Goal: Task Accomplishment & Management: Manage account settings

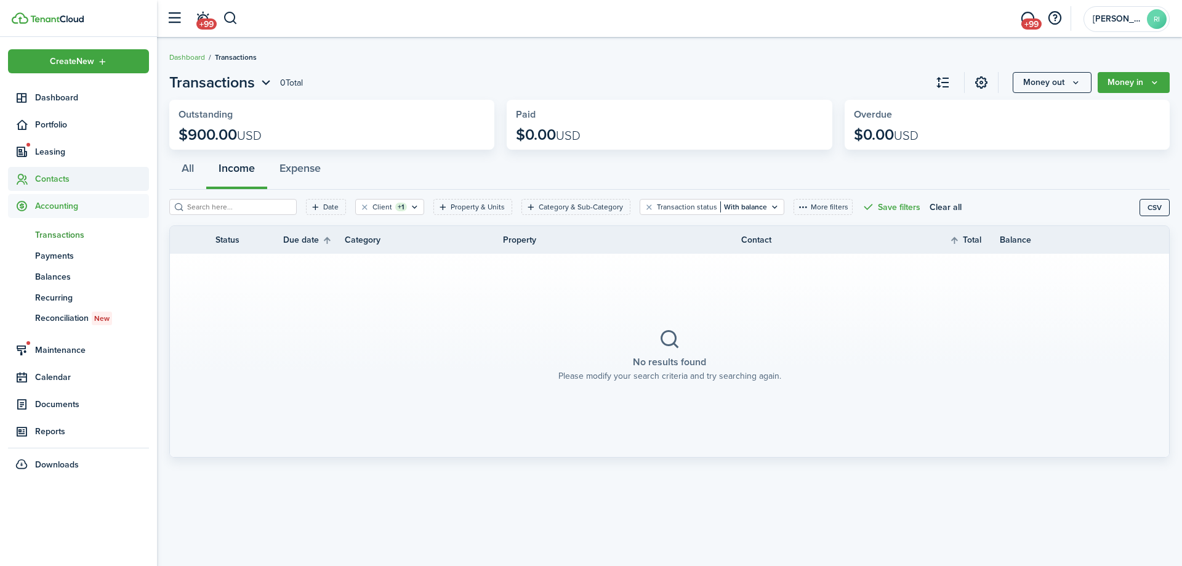
click at [62, 179] on span "Contacts" at bounding box center [92, 178] width 114 height 13
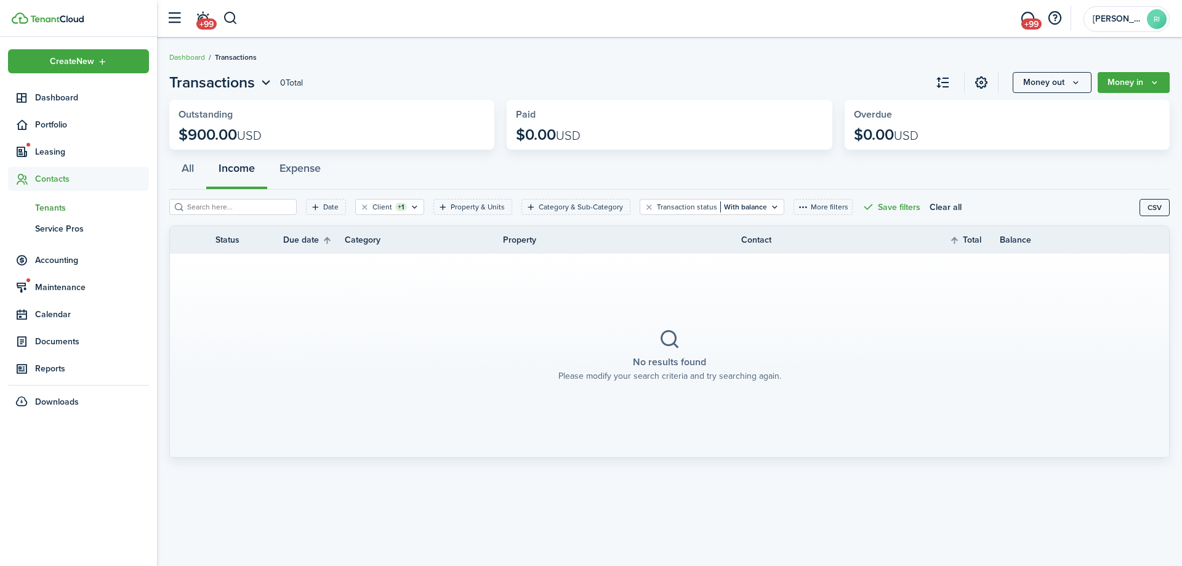
click at [58, 204] on span "Tenants" at bounding box center [92, 207] width 114 height 13
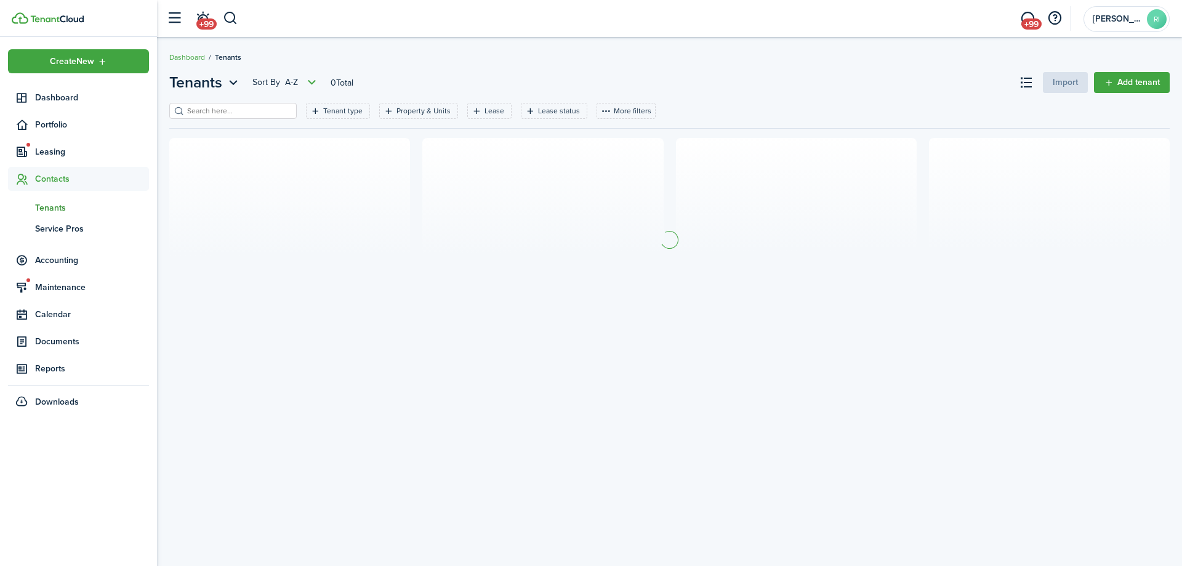
click at [219, 111] on input "search" at bounding box center [238, 111] width 108 height 12
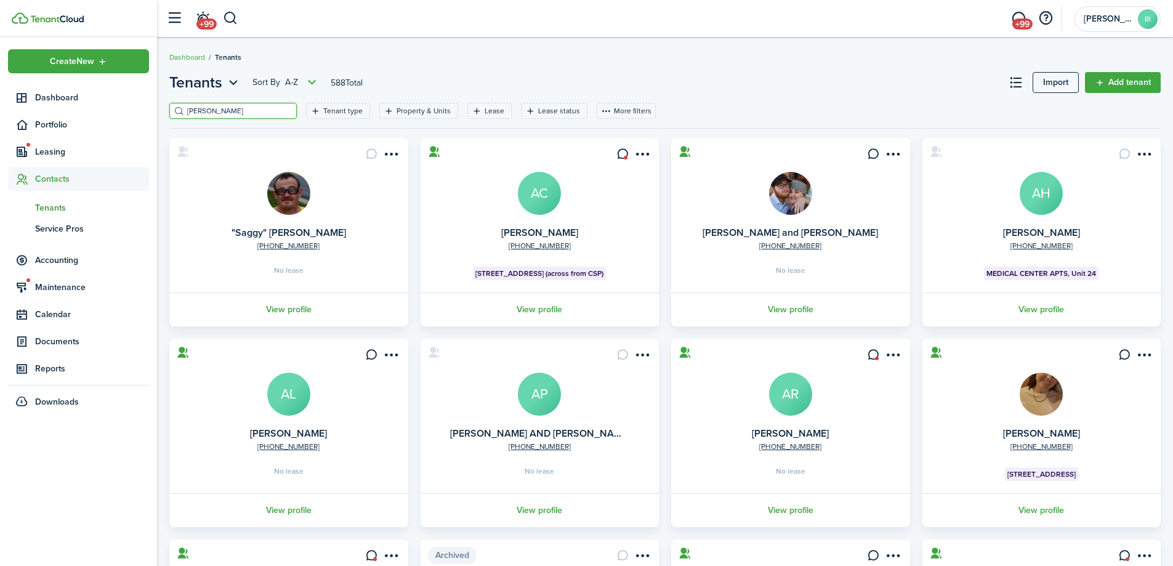
type input "[PERSON_NAME]"
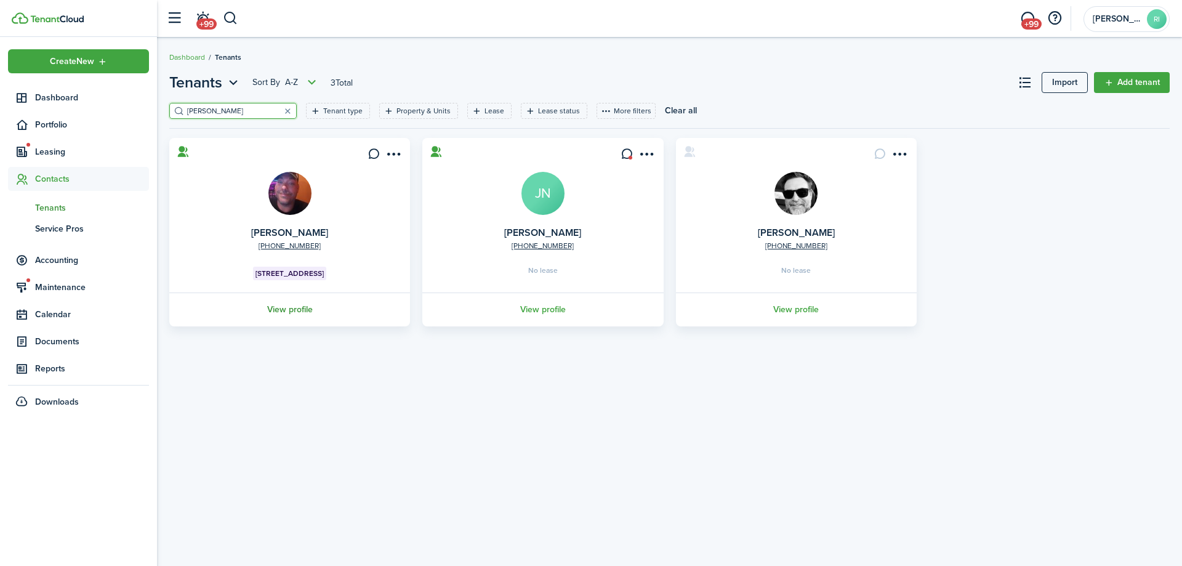
click at [299, 313] on link "View profile" at bounding box center [290, 310] width 244 height 34
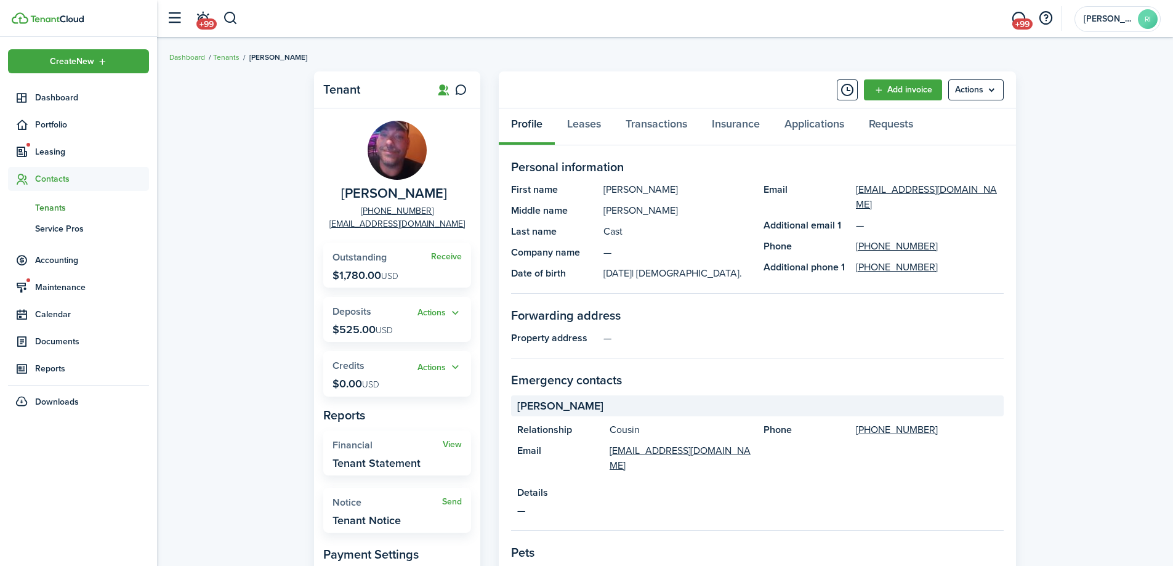
click at [430, 256] on widget-stats-title "Outstanding" at bounding box center [382, 257] width 99 height 11
click at [438, 256] on link "Receive" at bounding box center [446, 257] width 31 height 10
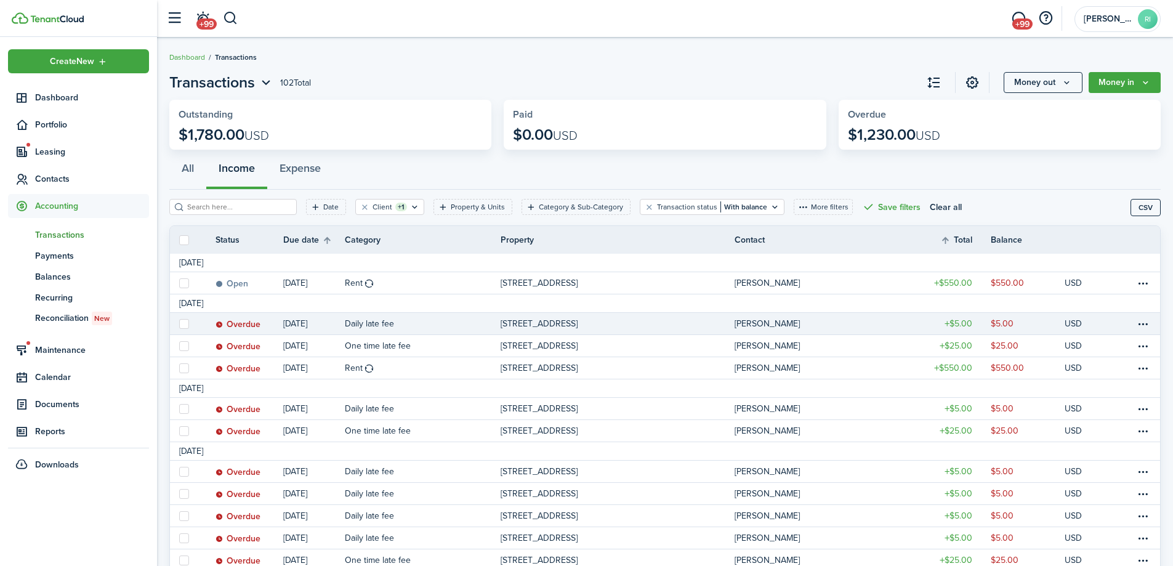
click at [187, 324] on label at bounding box center [184, 324] width 10 height 10
click at [179, 324] on input "checkbox" at bounding box center [179, 323] width 1 height 1
checkbox input "true"
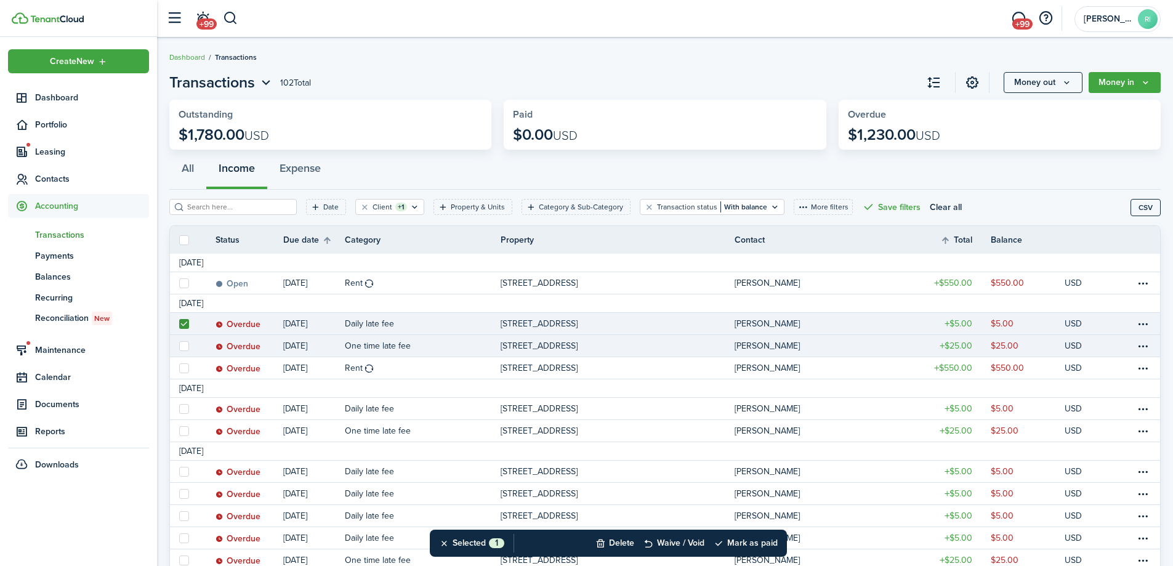
click at [187, 345] on label at bounding box center [184, 346] width 10 height 10
click at [179, 345] on input "checkbox" at bounding box center [179, 345] width 1 height 1
checkbox input "true"
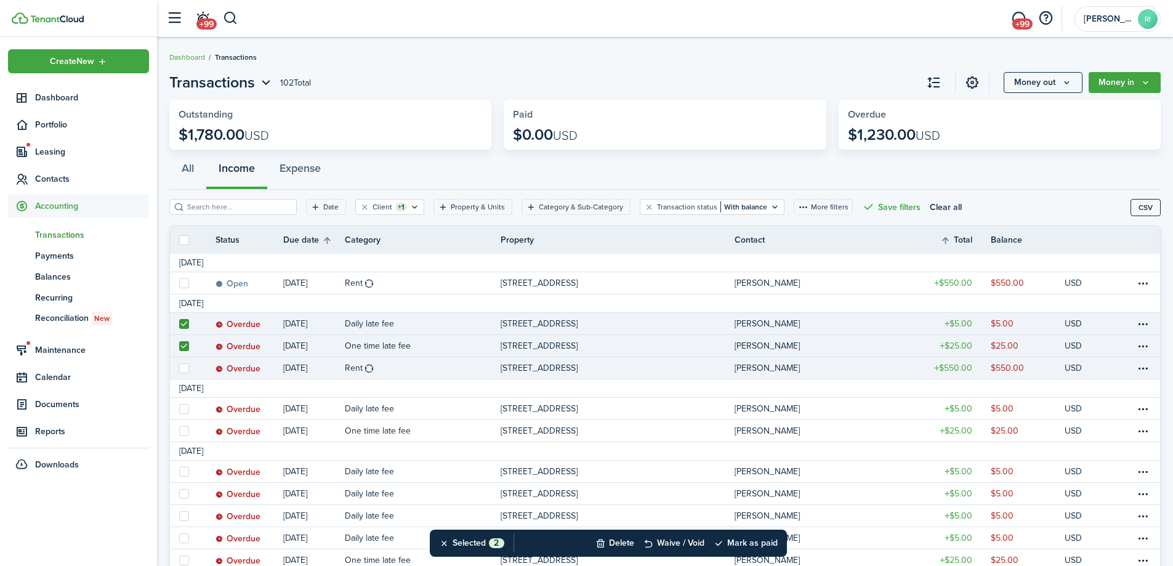
click at [187, 370] on label at bounding box center [184, 368] width 10 height 10
click at [179, 368] on input "checkbox" at bounding box center [179, 368] width 1 height 1
checkbox input "true"
click at [751, 538] on button "Mark as paid" at bounding box center [746, 543] width 64 height 27
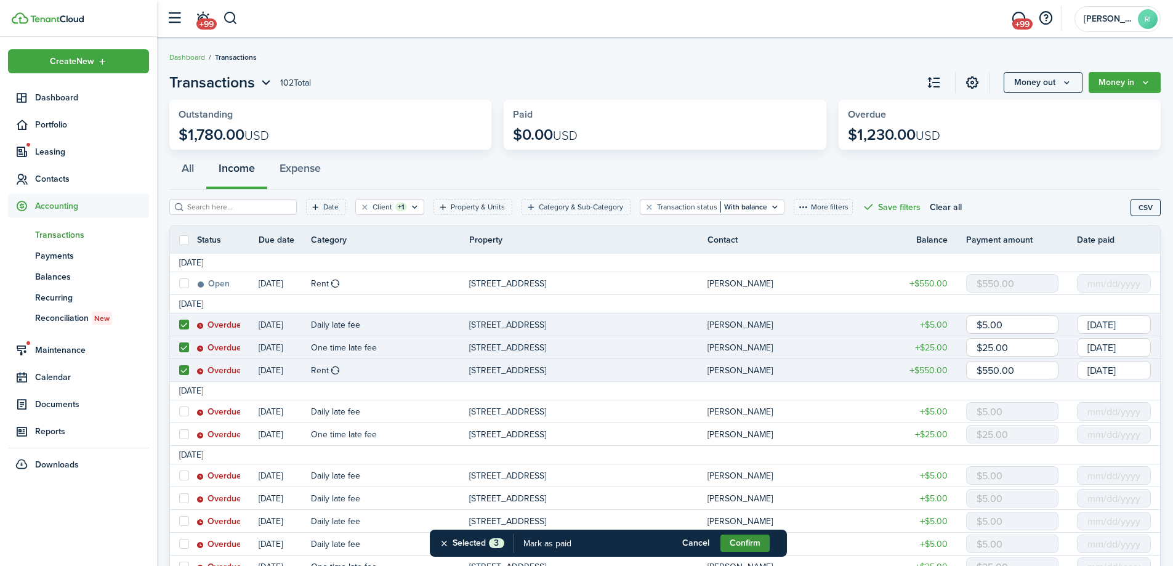
click at [743, 537] on button "Confirm" at bounding box center [745, 543] width 49 height 17
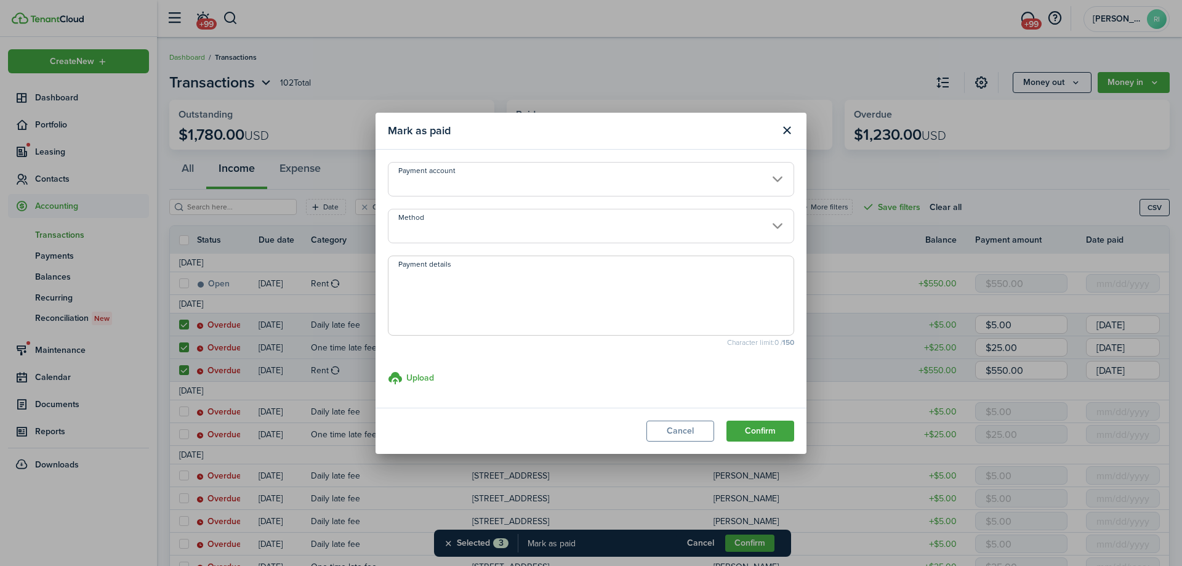
click at [596, 227] on input "Method" at bounding box center [591, 226] width 406 height 34
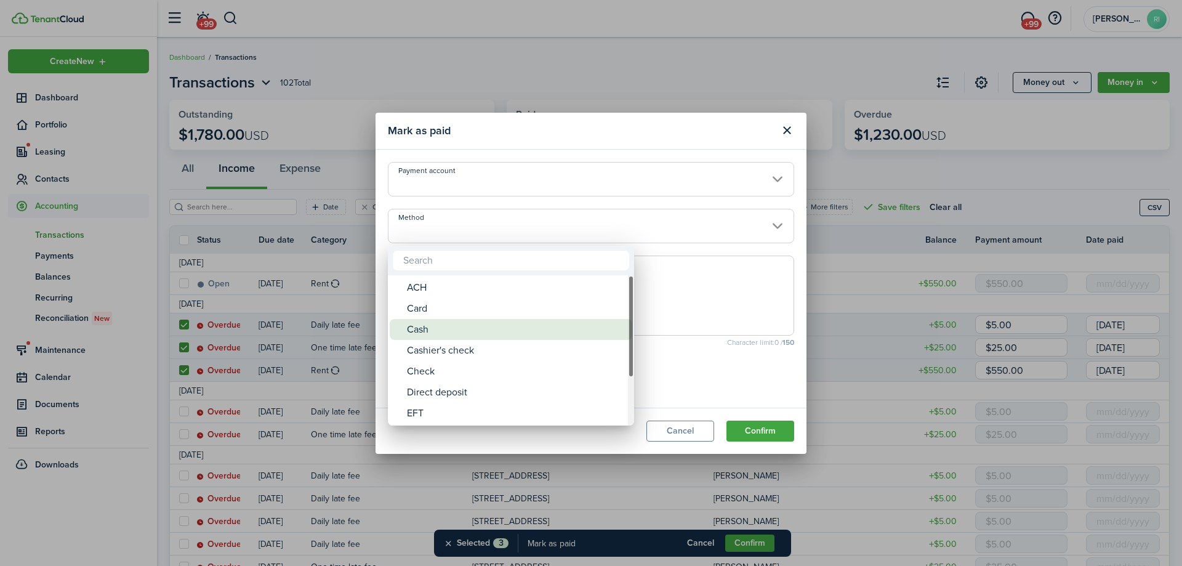
click at [490, 325] on div "Cash" at bounding box center [516, 329] width 218 height 21
type input "Cash"
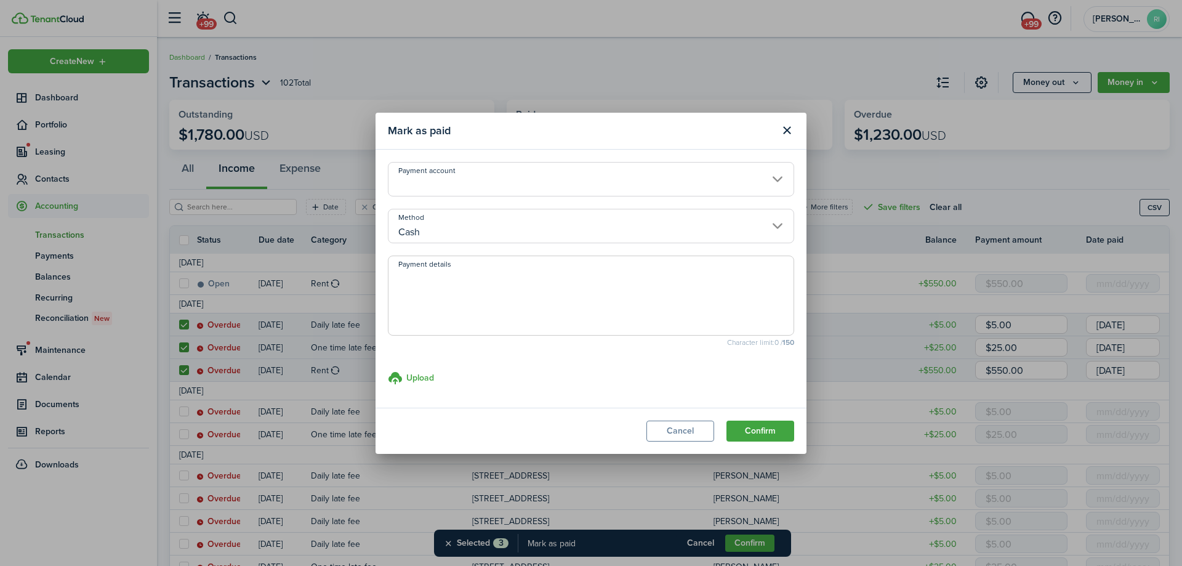
click at [540, 286] on textarea "Payment details" at bounding box center [591, 299] width 405 height 59
click at [740, 421] on button "Confirm" at bounding box center [761, 431] width 68 height 21
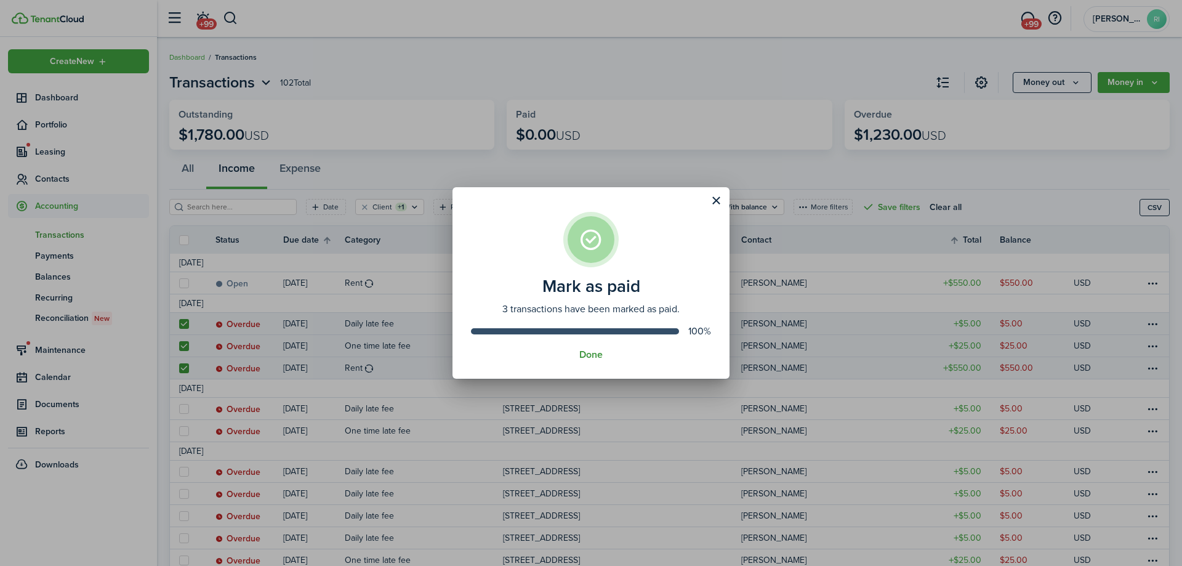
click at [603, 355] on button "Done" at bounding box center [591, 354] width 23 height 11
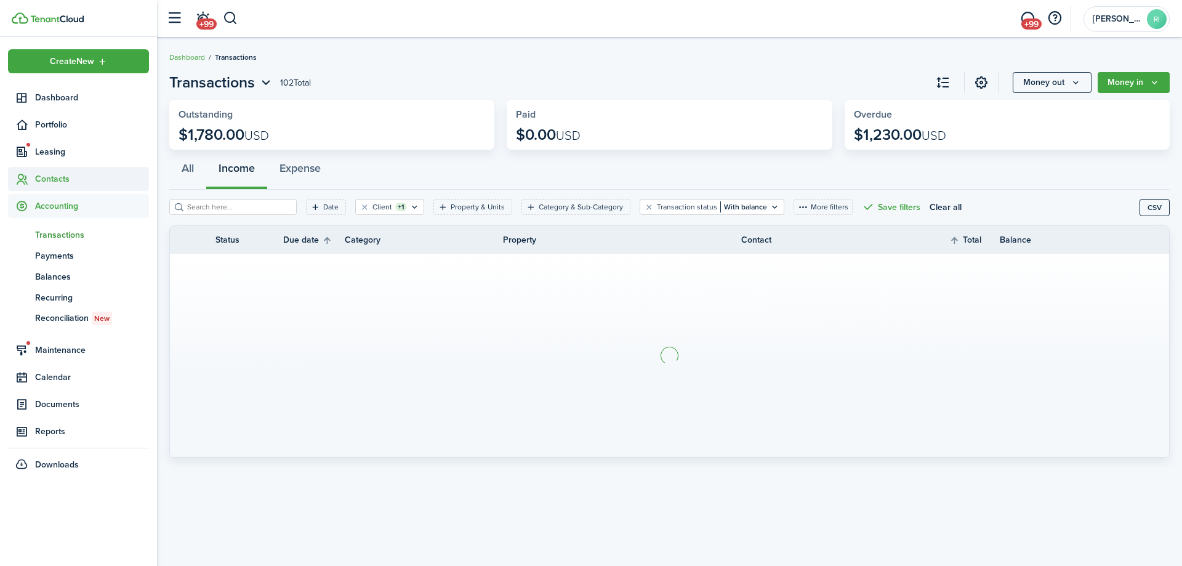
click at [57, 185] on span "Contacts" at bounding box center [92, 178] width 114 height 13
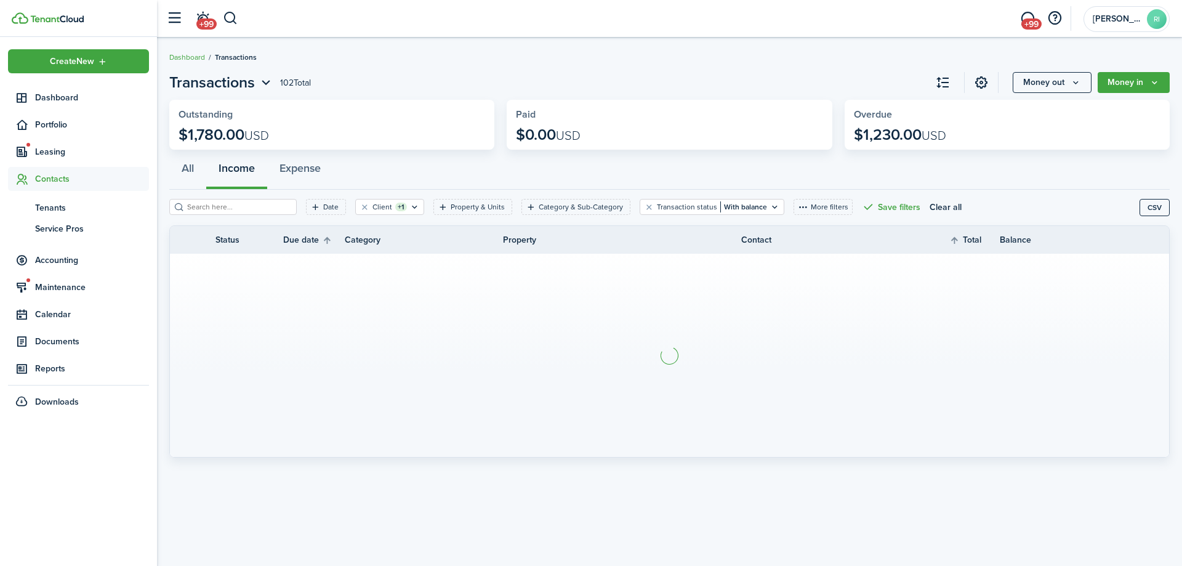
drag, startPoint x: 56, startPoint y: 204, endPoint x: 102, endPoint y: 192, distance: 47.2
click at [55, 204] on span "Tenants" at bounding box center [92, 207] width 114 height 13
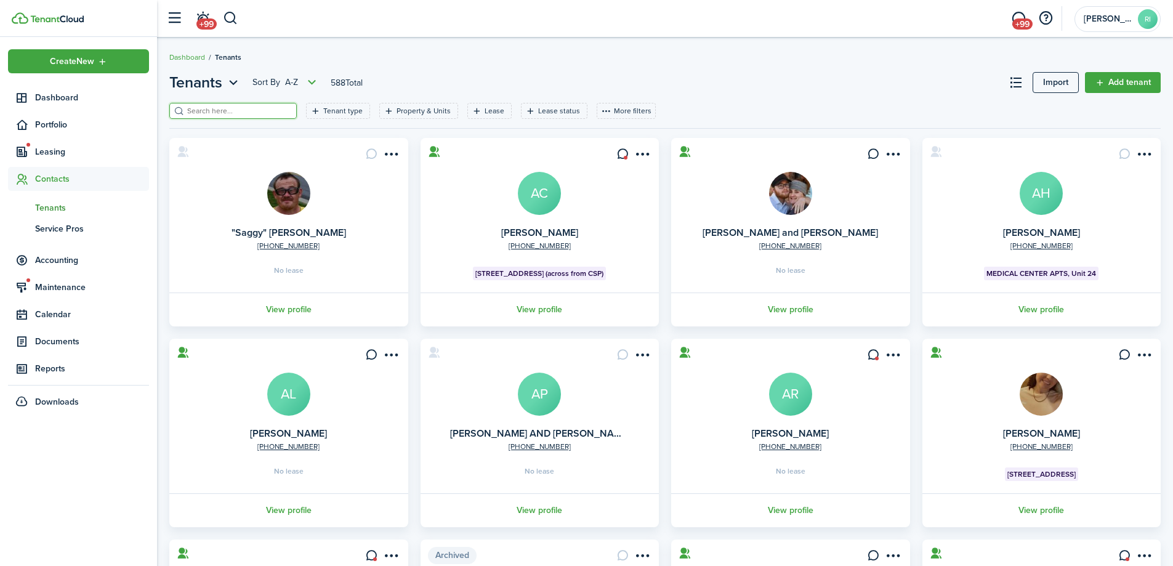
click at [267, 116] on input "search" at bounding box center [238, 111] width 108 height 12
type input "[PERSON_NAME]"
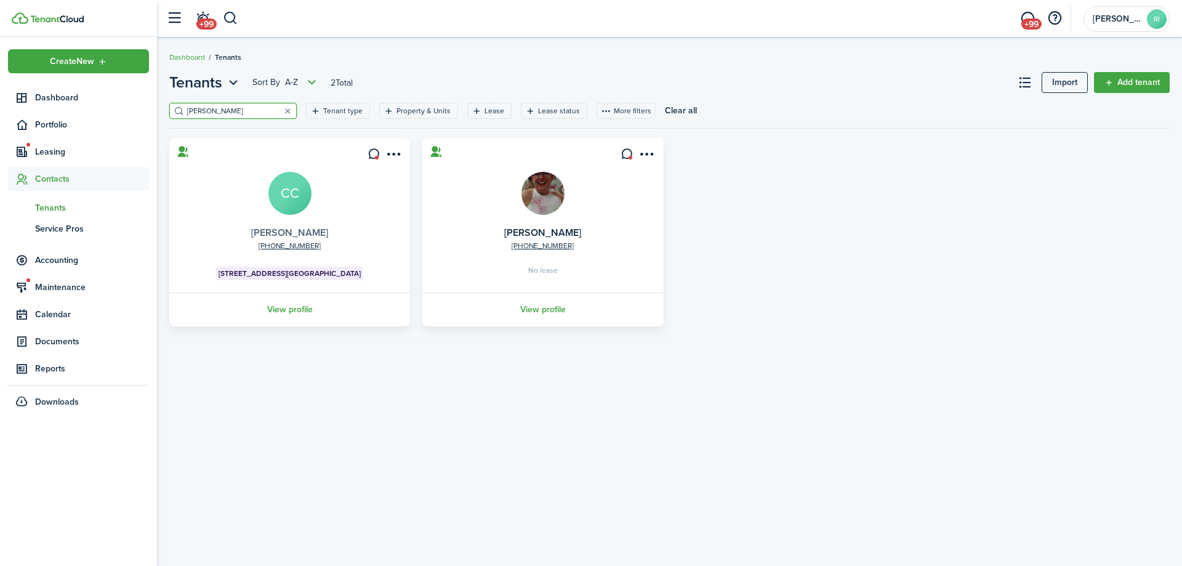
click at [297, 232] on link "[PERSON_NAME]" at bounding box center [289, 232] width 77 height 14
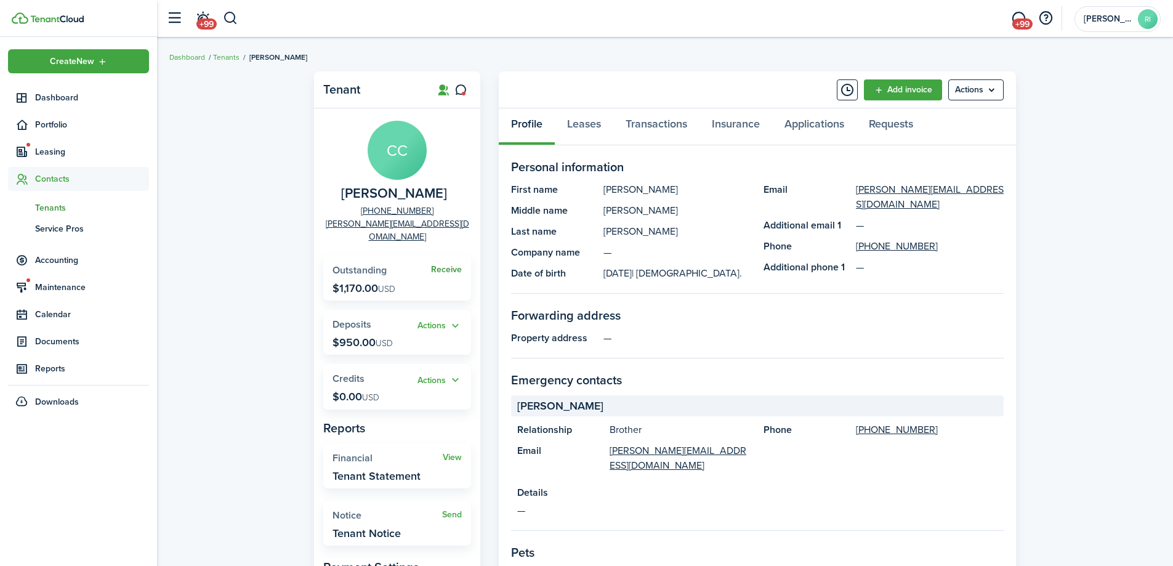
click at [440, 265] on link "Receive" at bounding box center [446, 270] width 31 height 10
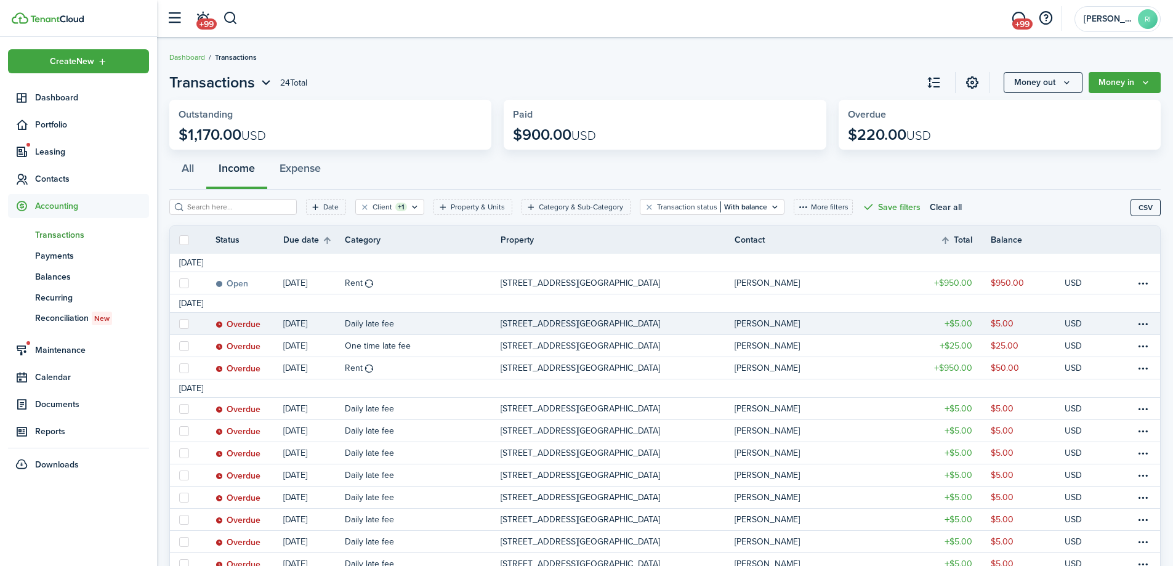
scroll to position [205, 0]
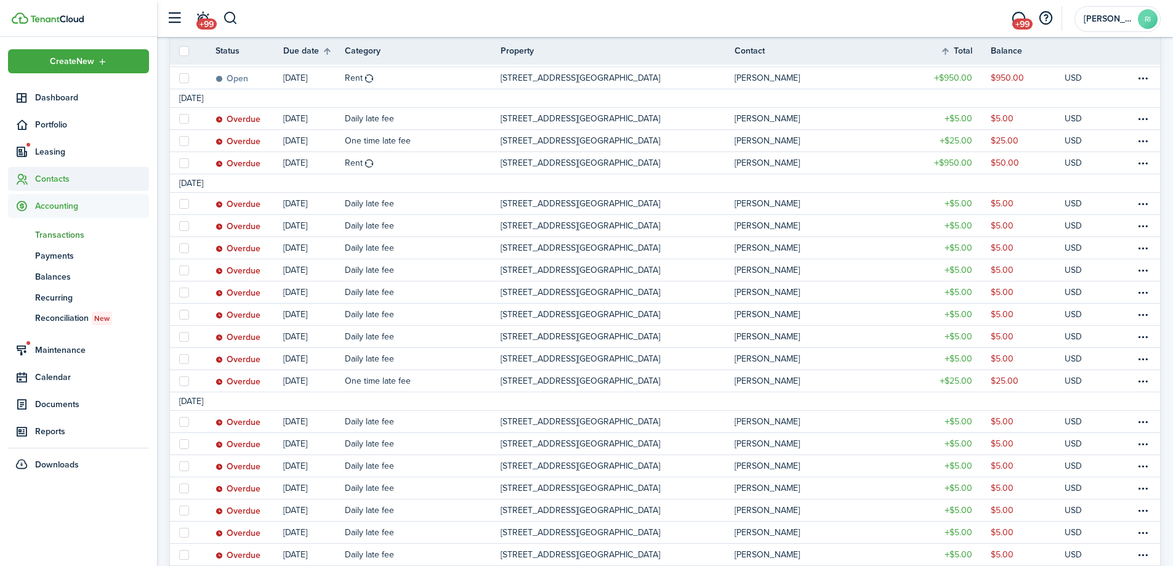
click at [60, 180] on span "Contacts" at bounding box center [92, 178] width 114 height 13
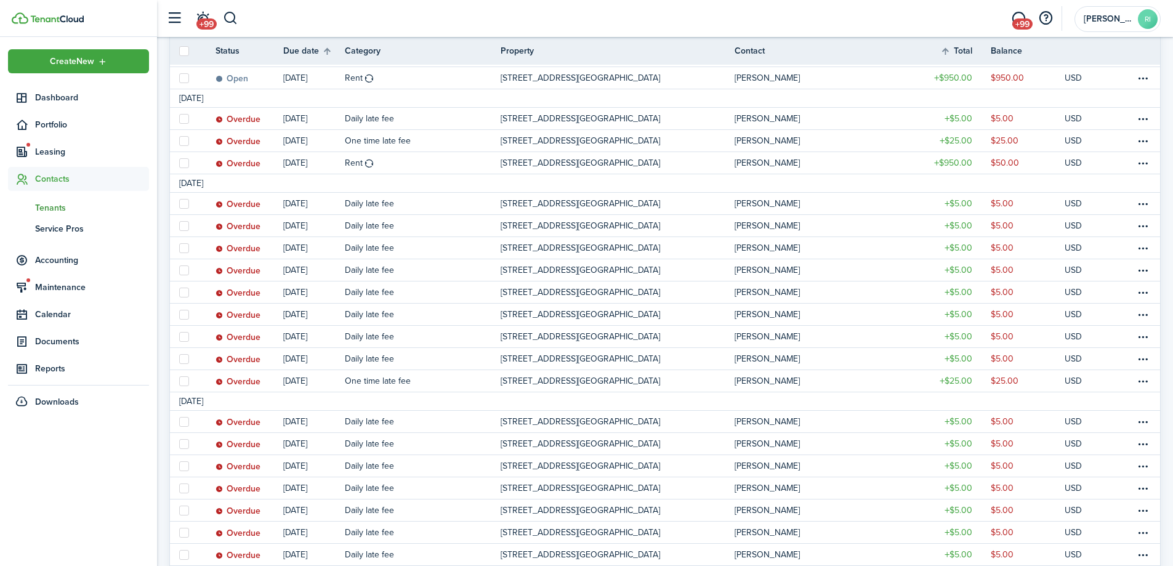
click at [80, 206] on span "Tenants" at bounding box center [92, 207] width 114 height 13
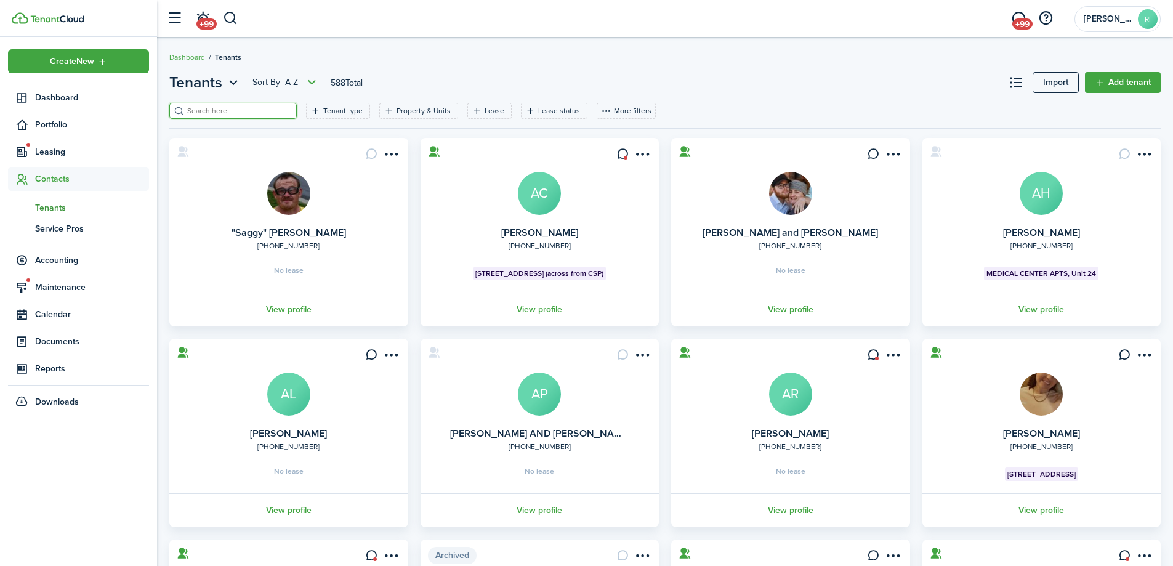
click at [218, 116] on input "search" at bounding box center [238, 111] width 108 height 12
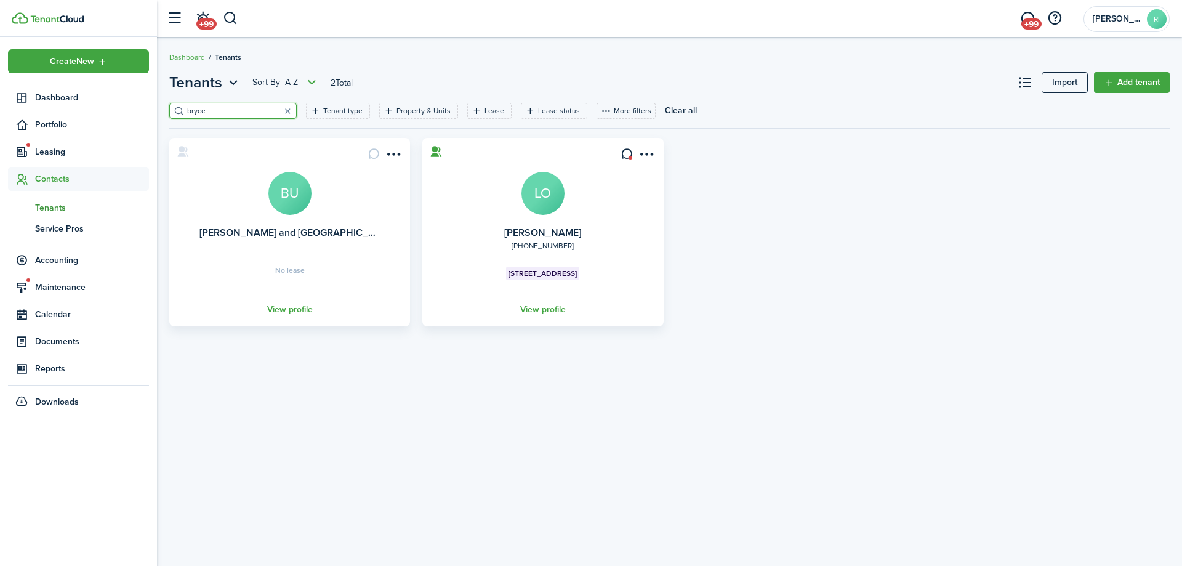
type input "bryce"
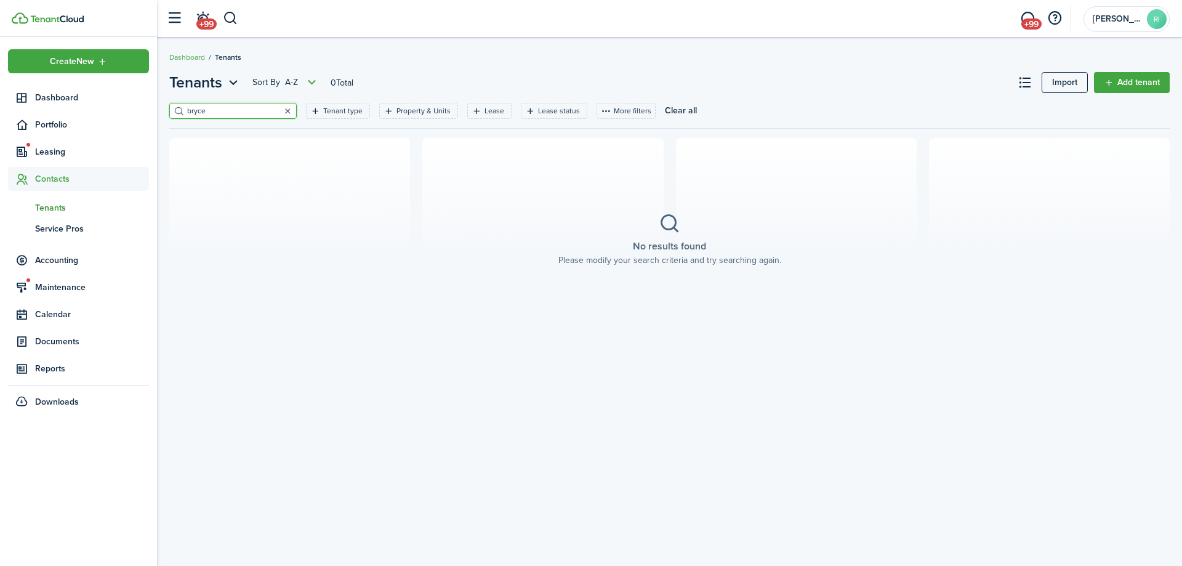
click at [279, 106] on button "button" at bounding box center [287, 110] width 17 height 17
click at [263, 107] on input "search" at bounding box center [238, 111] width 108 height 12
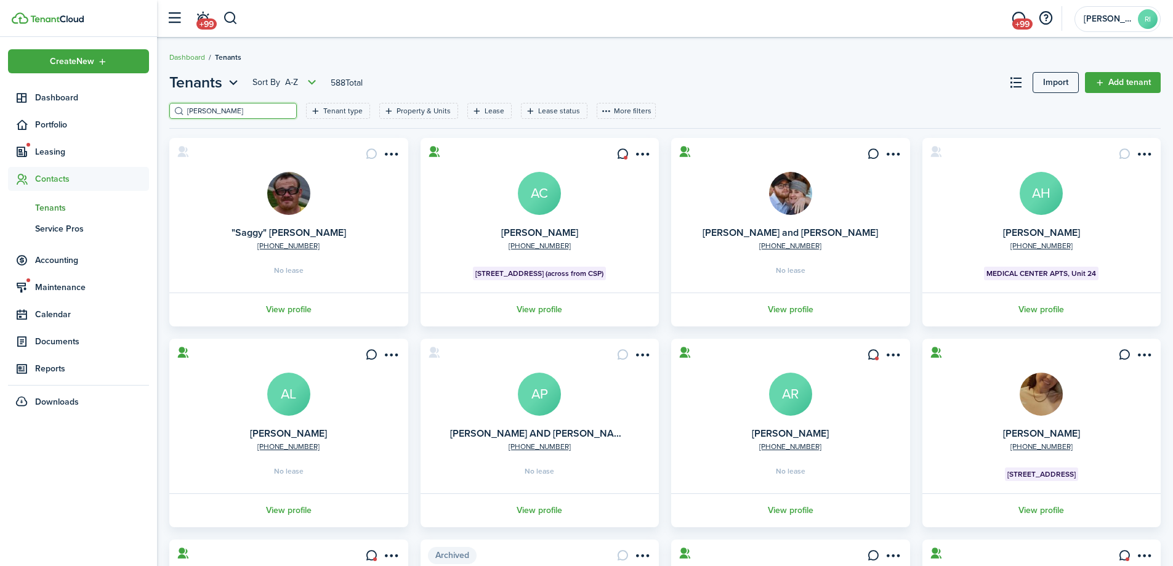
type input "[PERSON_NAME]"
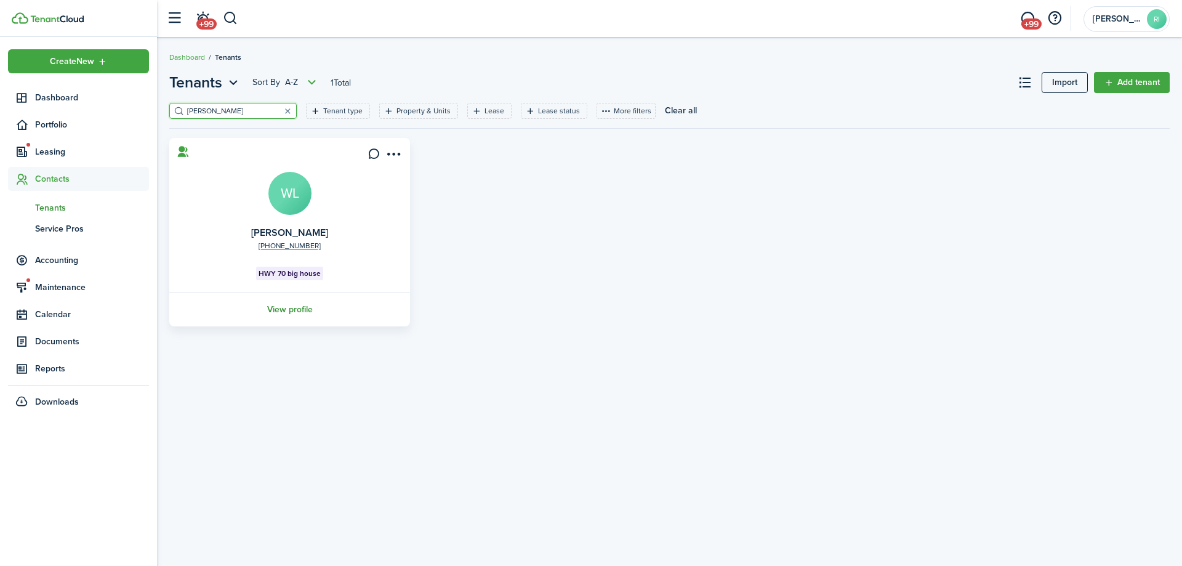
click at [299, 305] on link "View profile" at bounding box center [290, 310] width 244 height 34
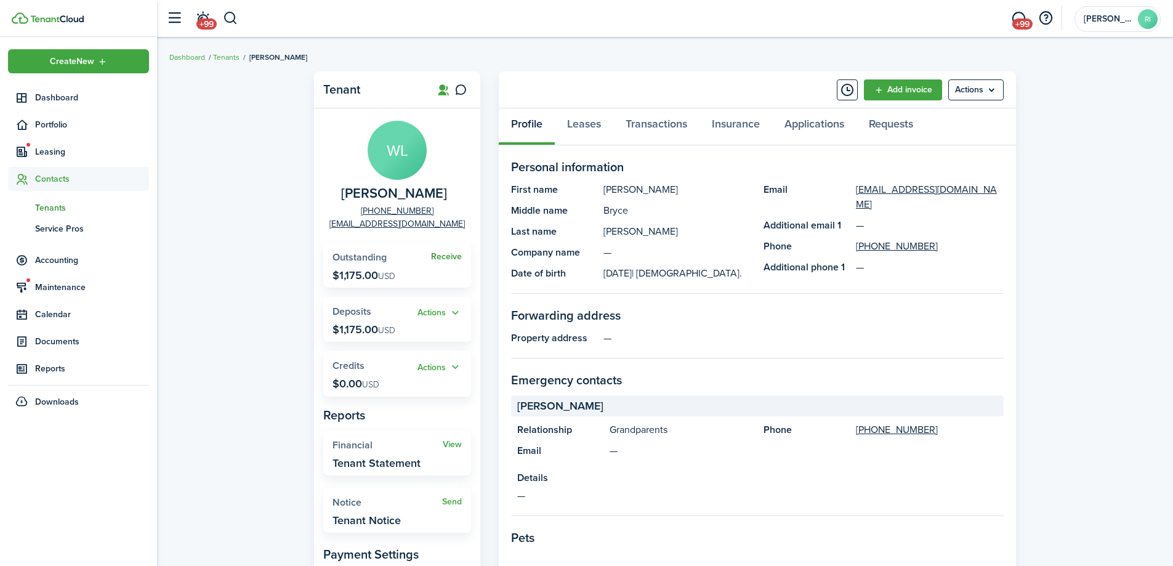
click at [446, 254] on link "Receive" at bounding box center [446, 257] width 31 height 10
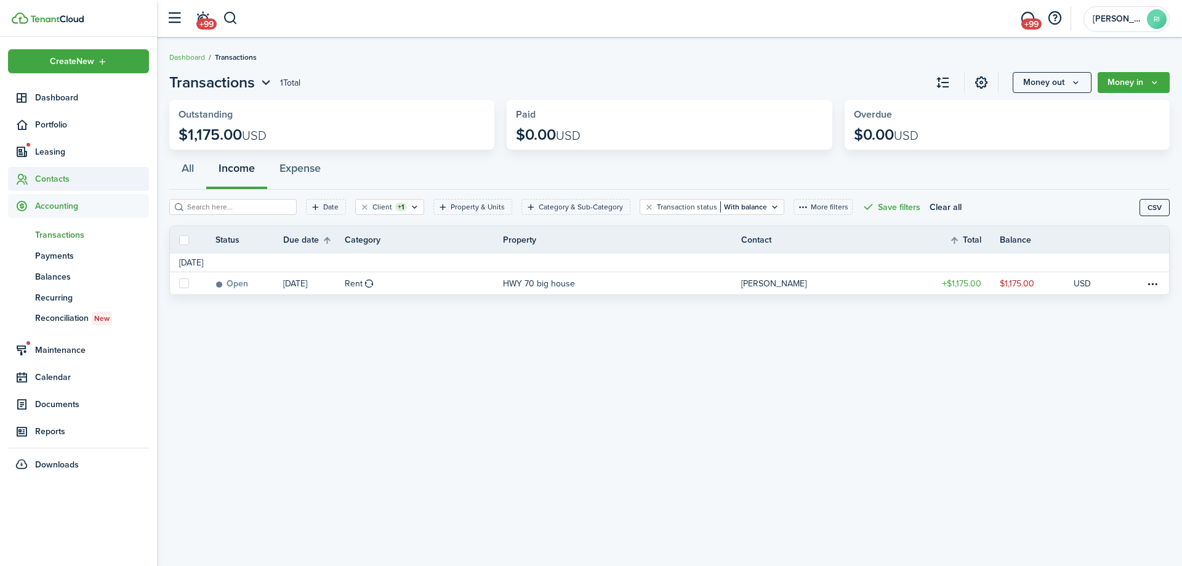
click at [49, 176] on span "Contacts" at bounding box center [92, 178] width 114 height 13
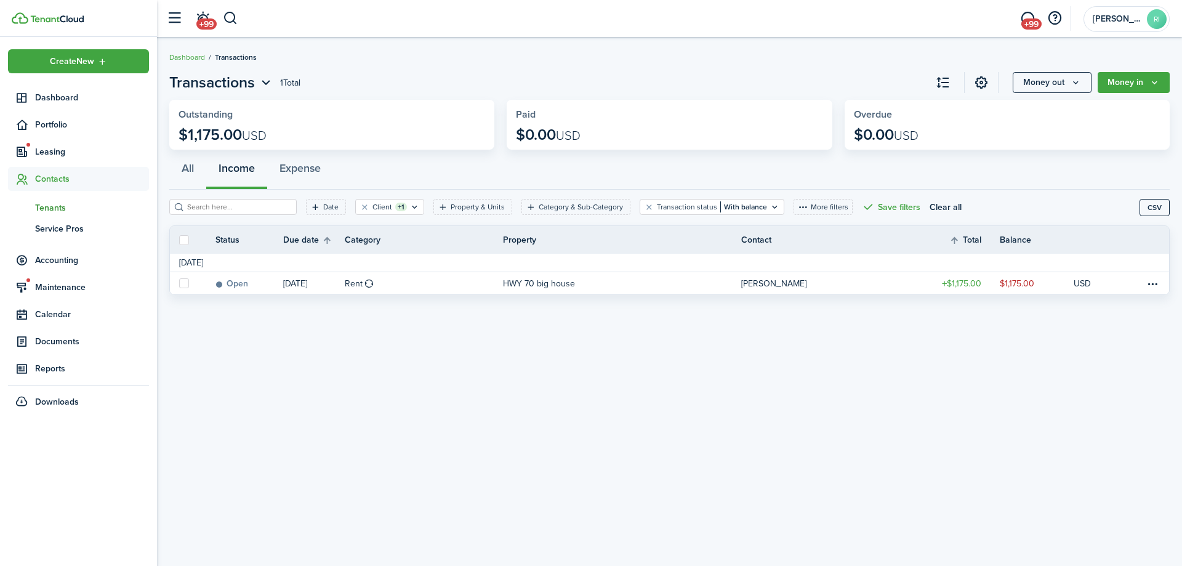
click at [55, 205] on span "Tenants" at bounding box center [92, 207] width 114 height 13
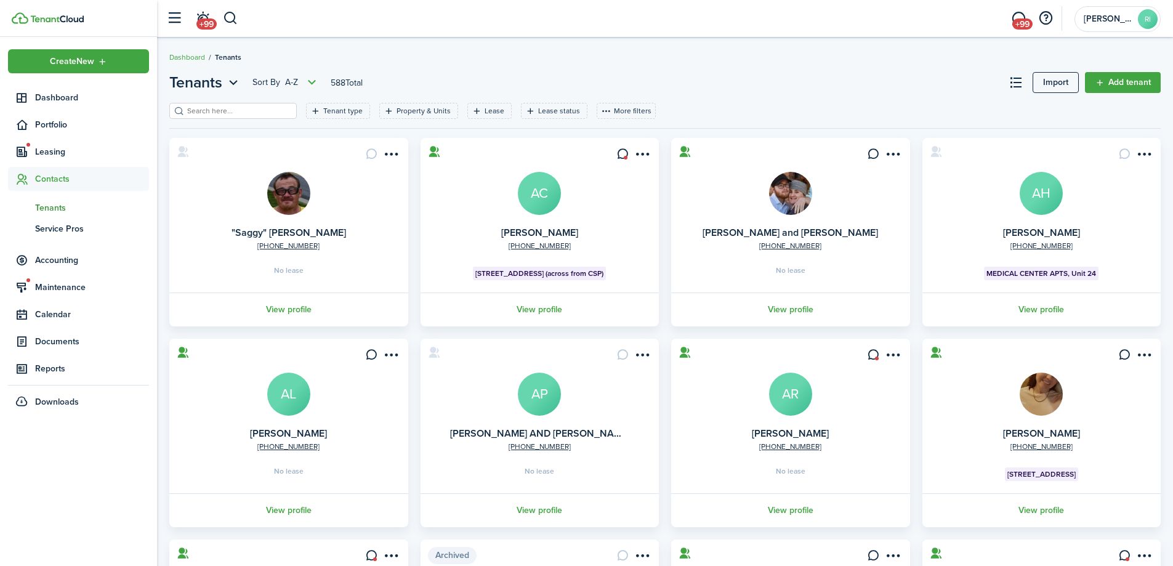
click at [240, 113] on input "search" at bounding box center [238, 111] width 108 height 12
type input "lexi"
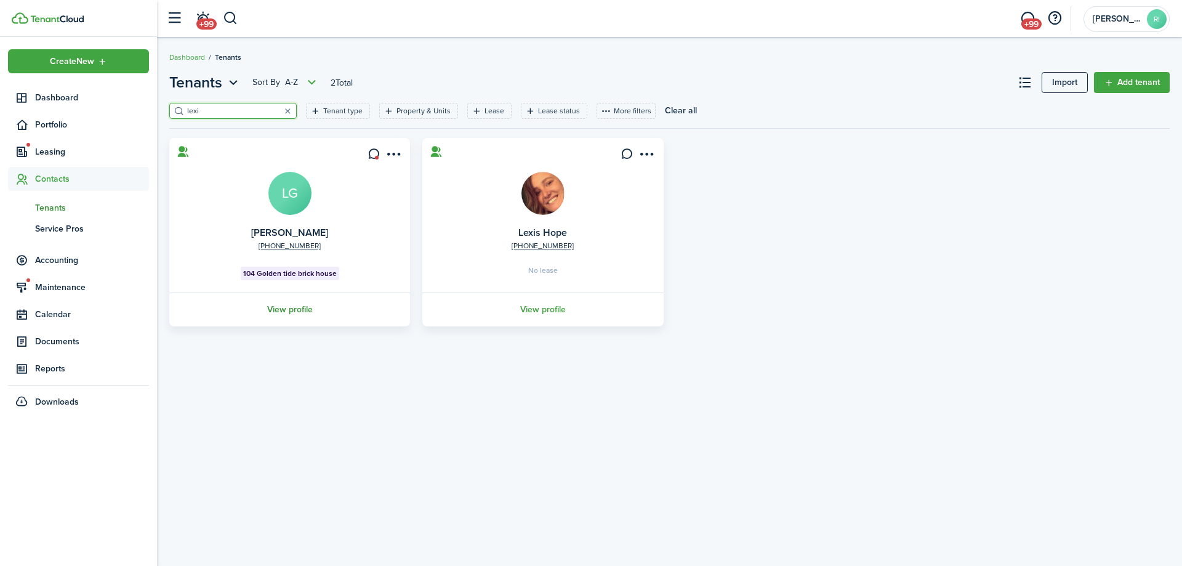
click at [291, 303] on link "View profile" at bounding box center [290, 310] width 244 height 34
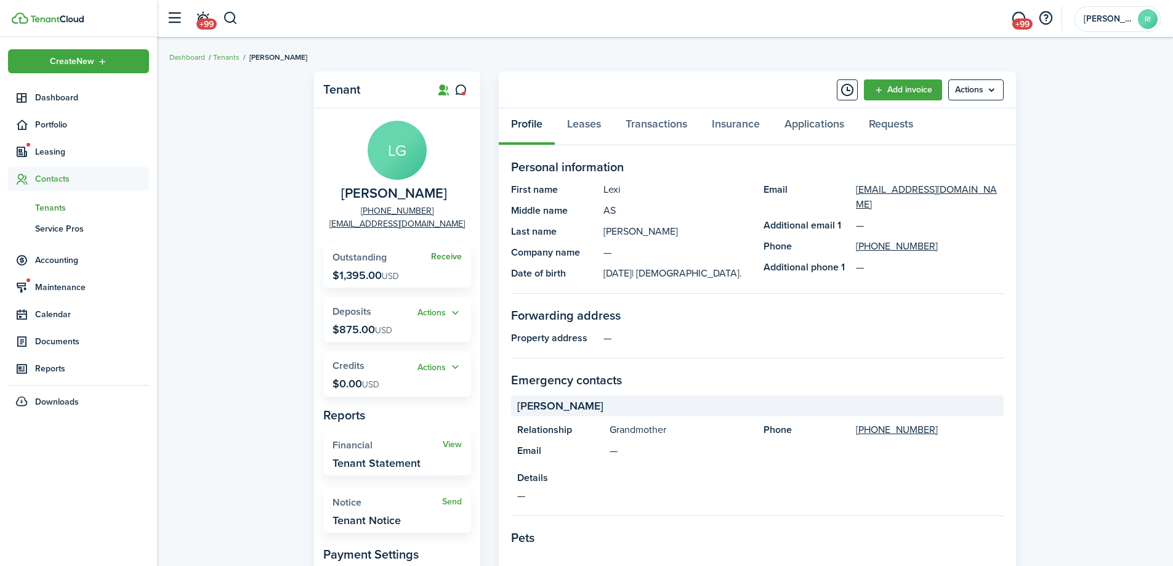
click at [449, 257] on link "Receive" at bounding box center [446, 257] width 31 height 10
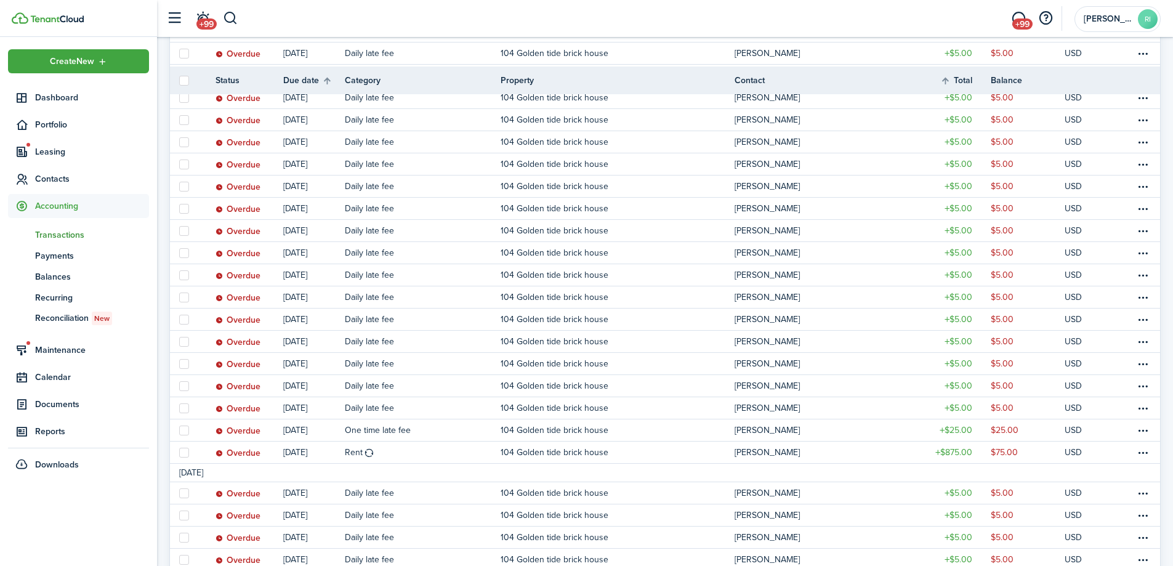
scroll to position [411, 0]
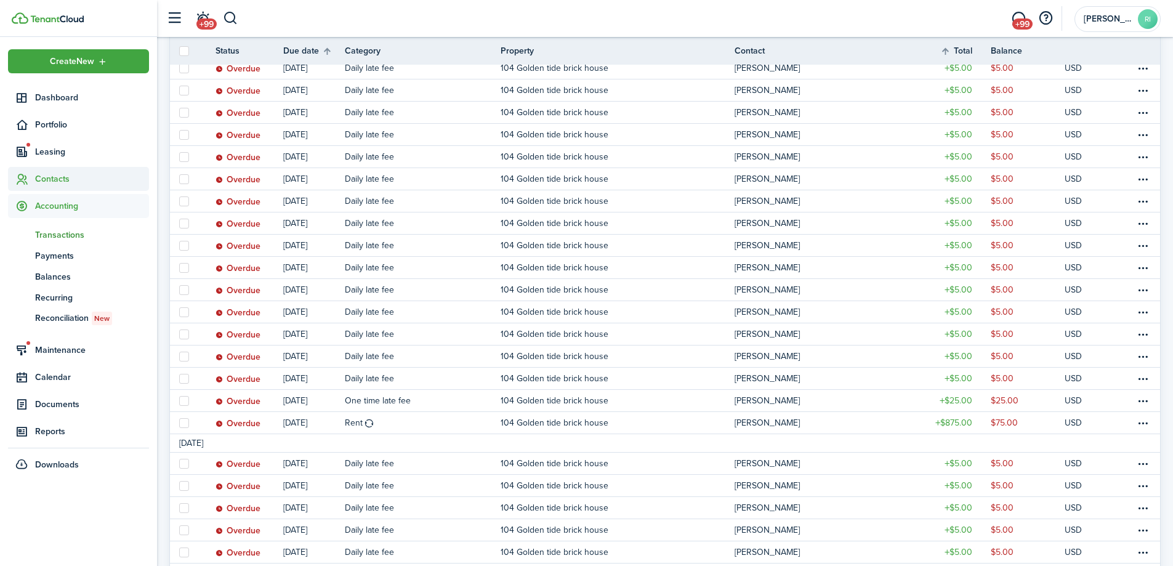
click at [52, 172] on span "Contacts" at bounding box center [78, 179] width 141 height 24
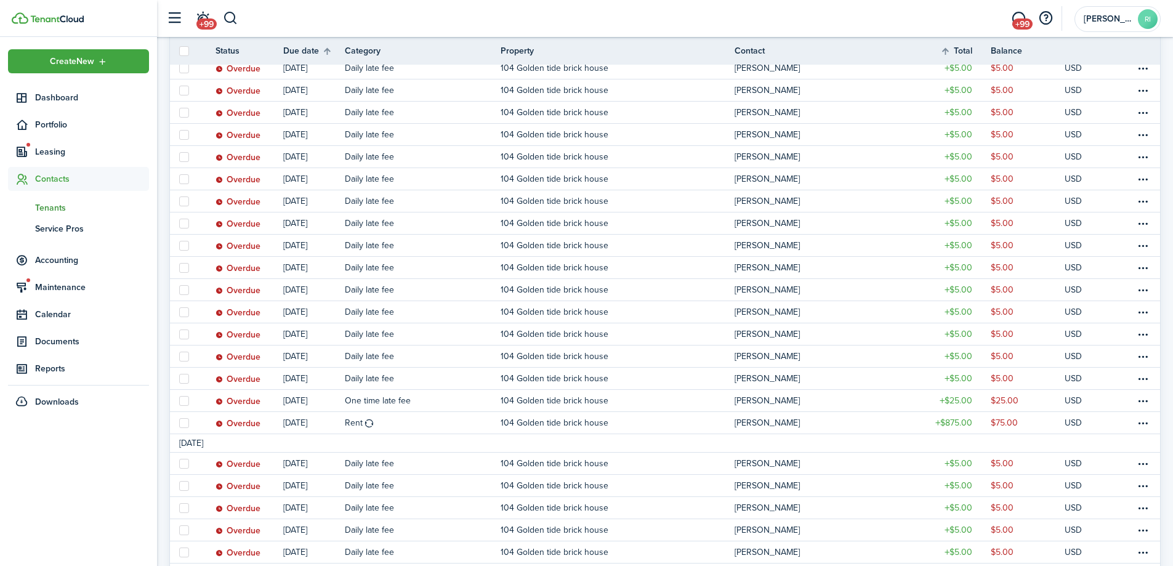
click at [63, 208] on span "Tenants" at bounding box center [92, 207] width 114 height 13
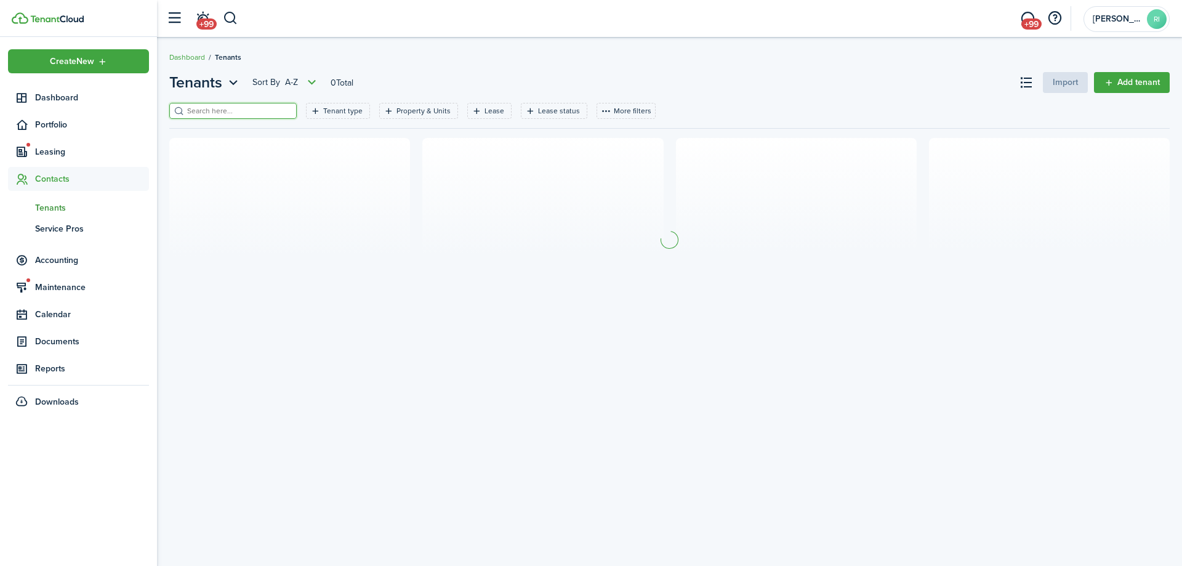
click at [232, 111] on input "search" at bounding box center [238, 111] width 108 height 12
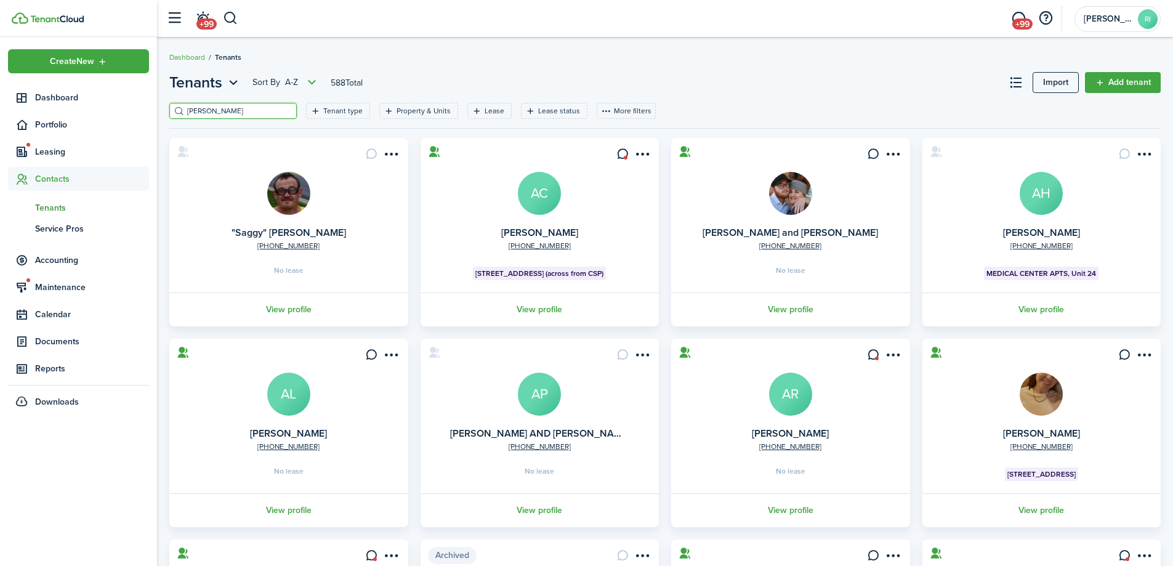
type input "[PERSON_NAME]"
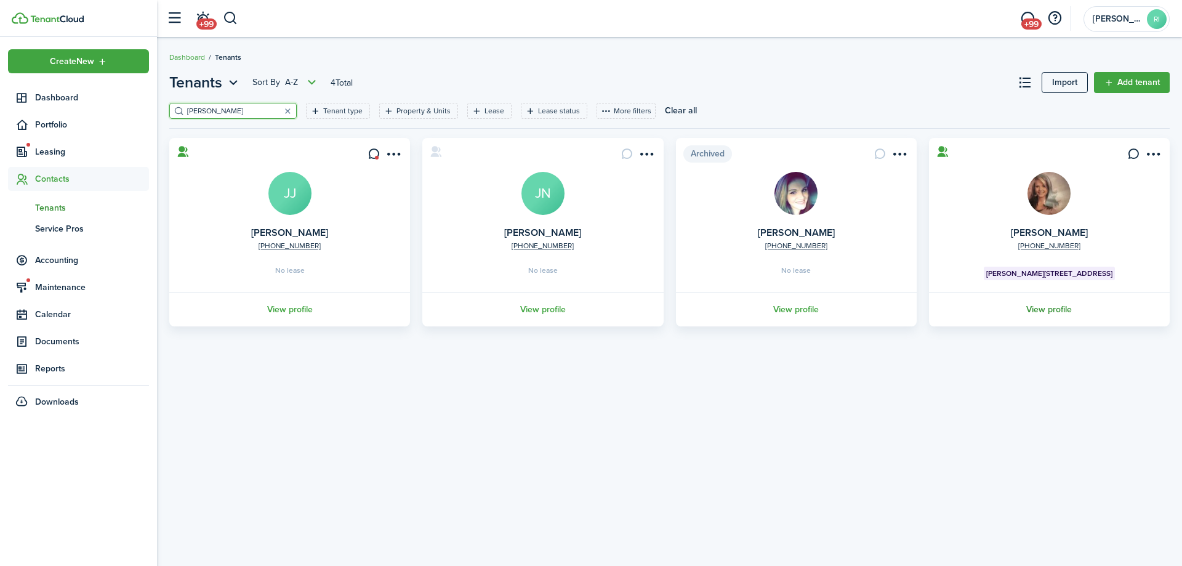
click at [1062, 313] on link "View profile" at bounding box center [1049, 310] width 244 height 34
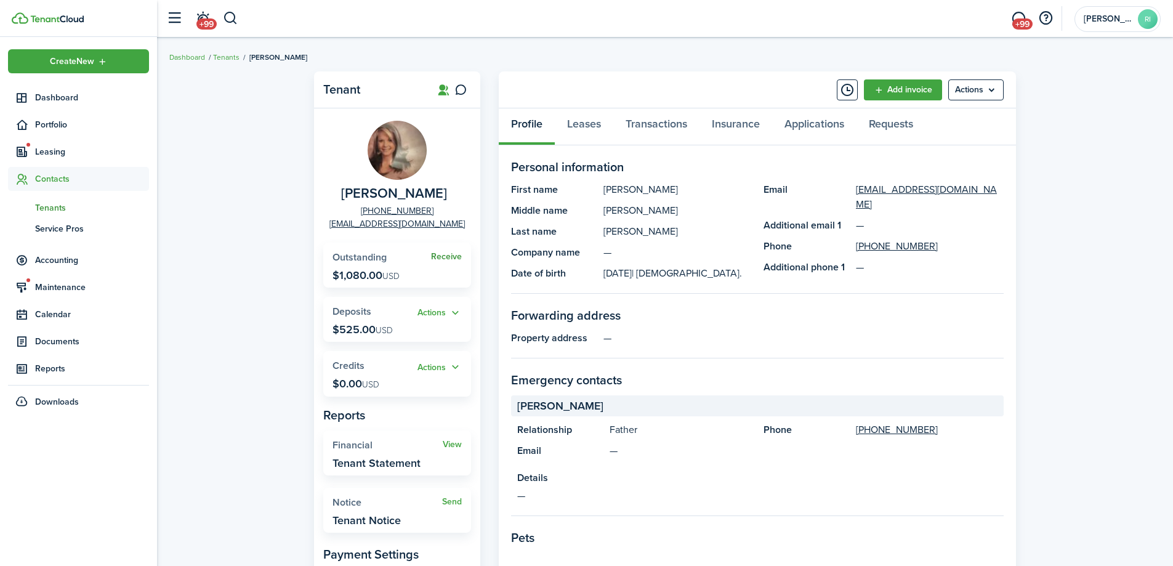
click at [442, 254] on link "Receive" at bounding box center [446, 257] width 31 height 10
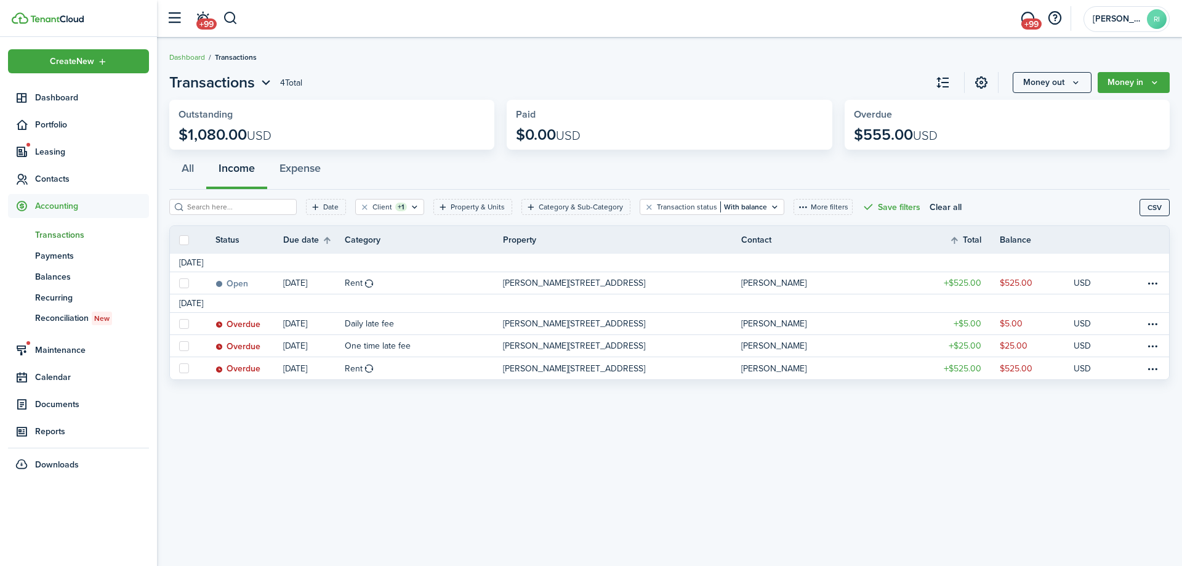
click at [556, 439] on div "Transactions 4 Total Money out Money in Outstanding $1,080.00 USD Paid $0.00 US…" at bounding box center [669, 301] width 1025 height 473
click at [60, 180] on span "Contacts" at bounding box center [92, 178] width 114 height 13
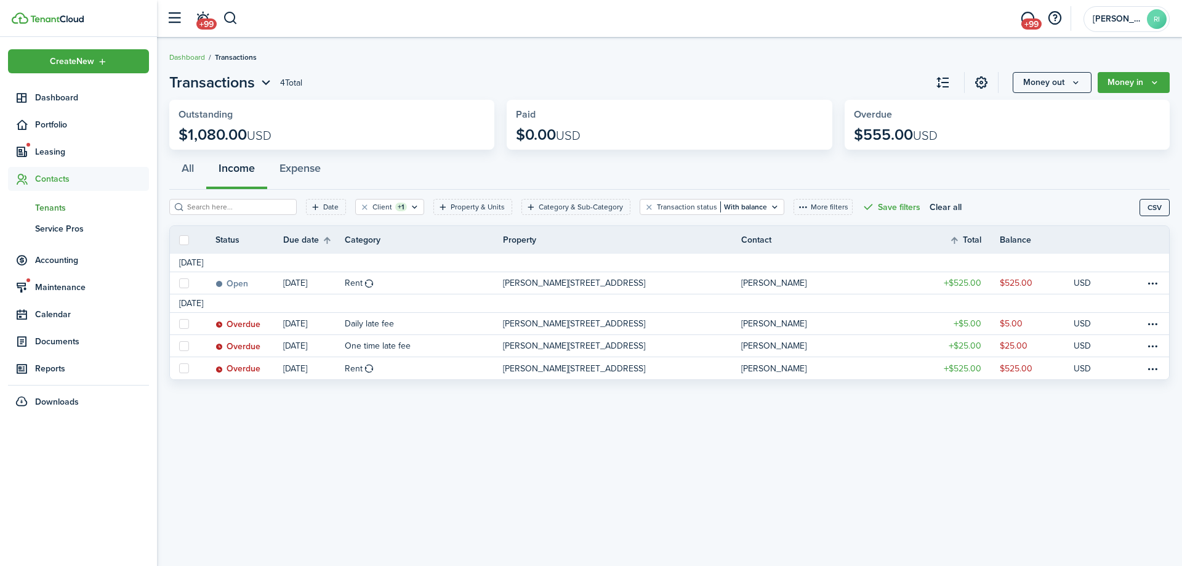
click at [52, 208] on span "Tenants" at bounding box center [92, 207] width 114 height 13
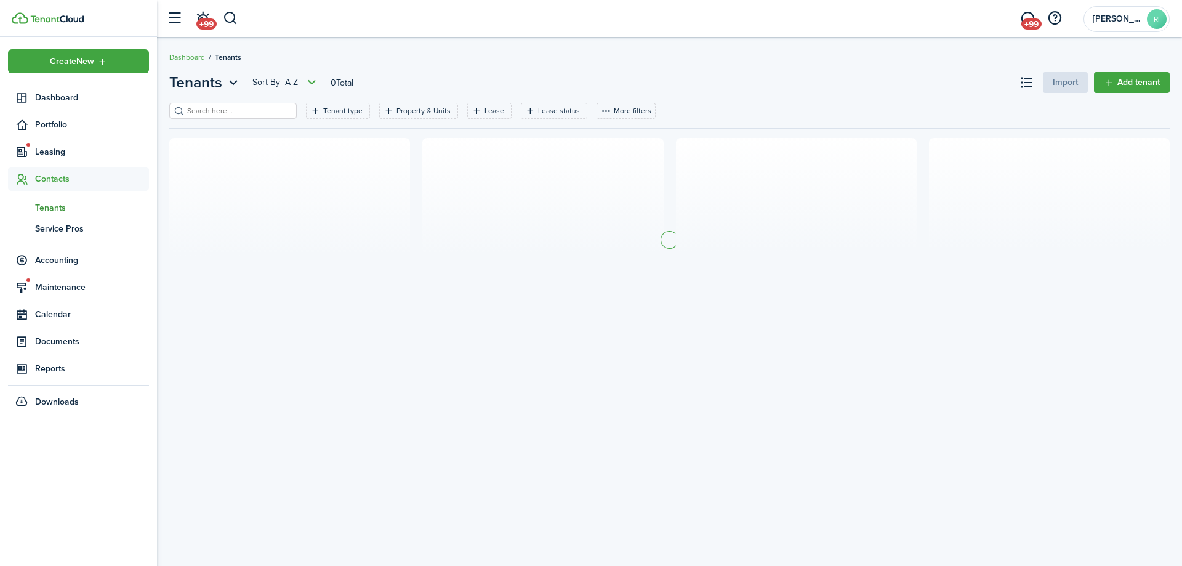
click at [231, 106] on input "search" at bounding box center [238, 111] width 108 height 12
type input "[PERSON_NAME]"
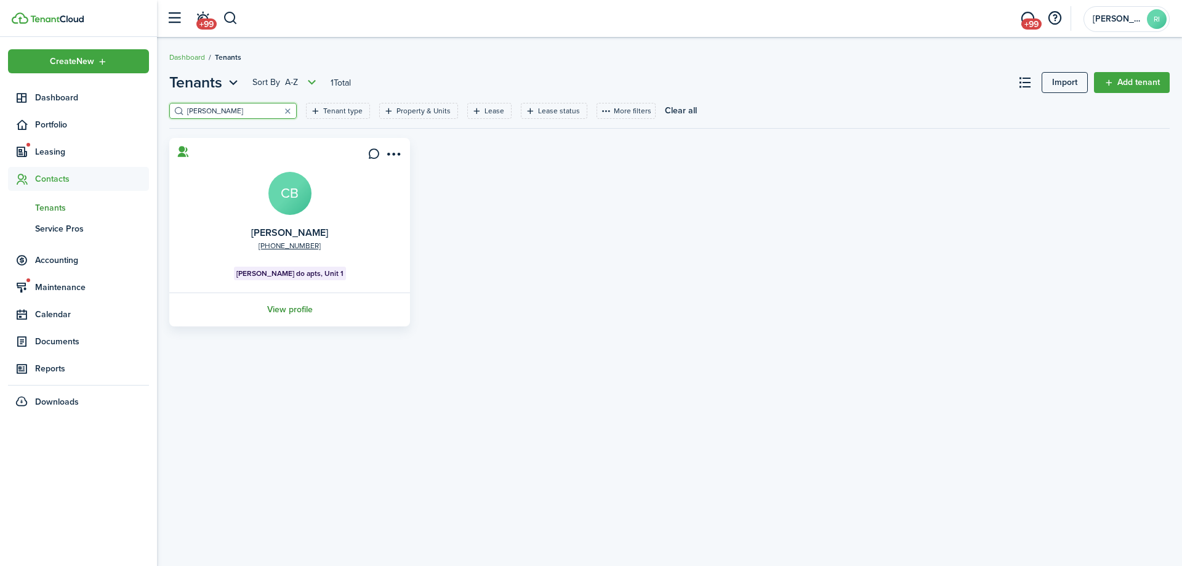
click at [298, 310] on link "View profile" at bounding box center [290, 310] width 244 height 34
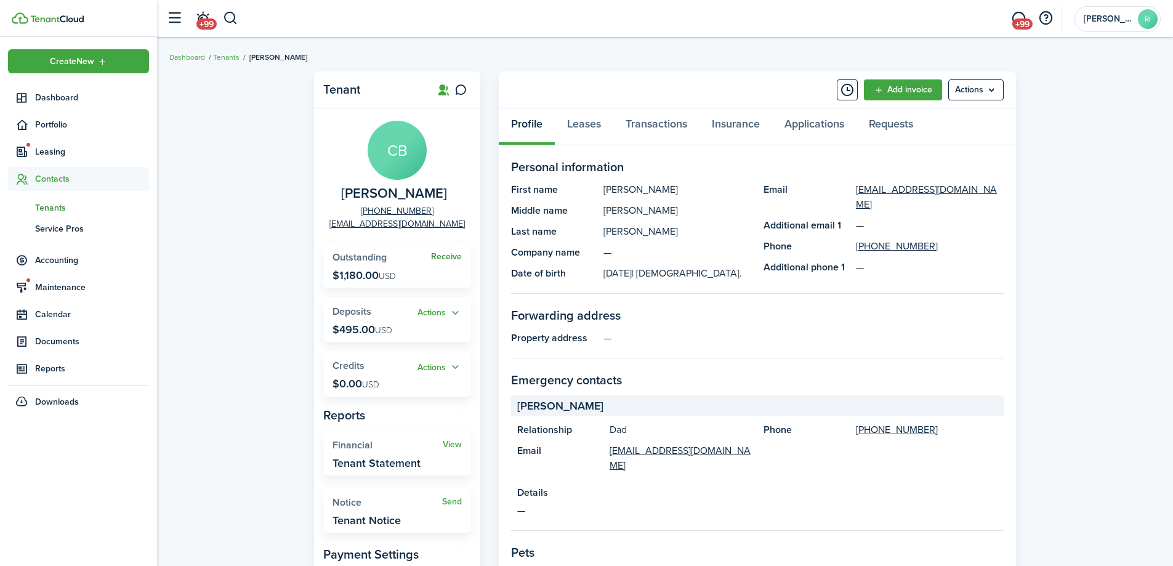
click at [455, 261] on link "Receive" at bounding box center [446, 257] width 31 height 10
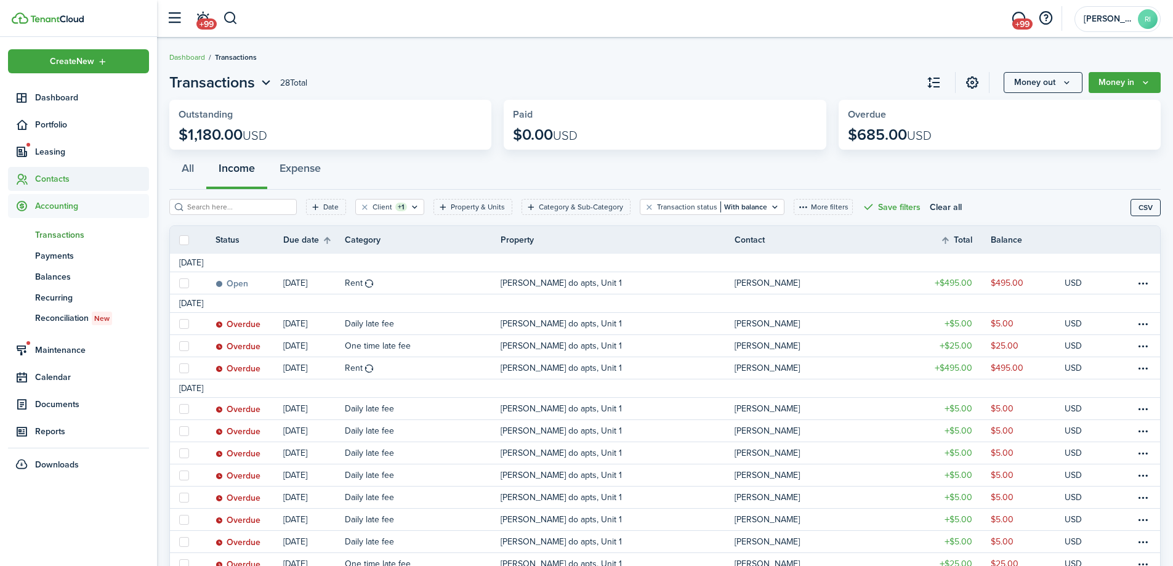
click at [57, 175] on span "Contacts" at bounding box center [92, 178] width 114 height 13
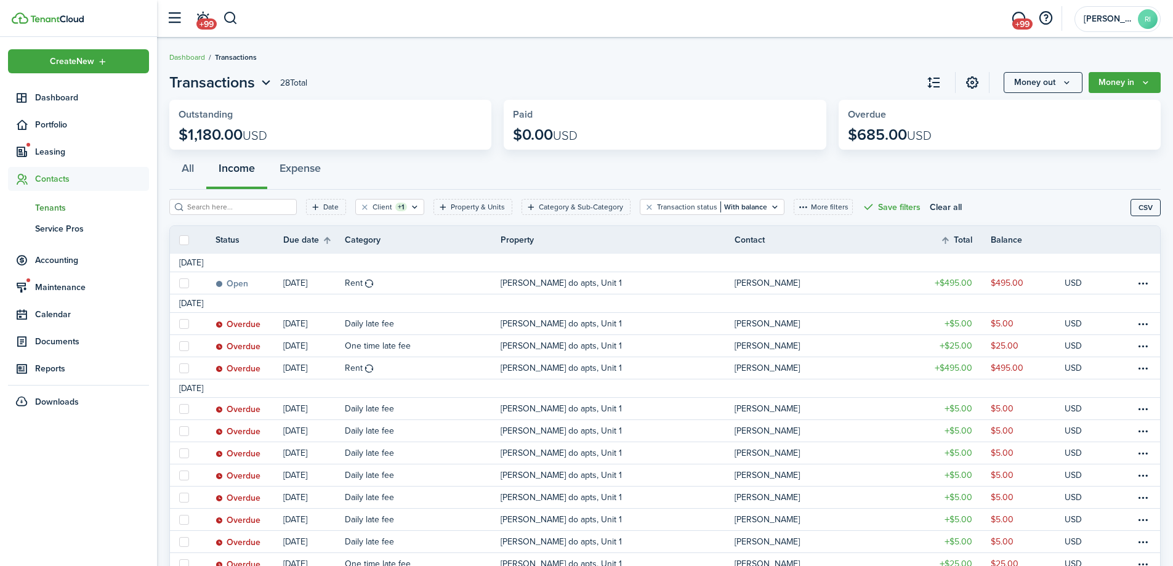
click at [57, 203] on span "Tenants" at bounding box center [92, 207] width 114 height 13
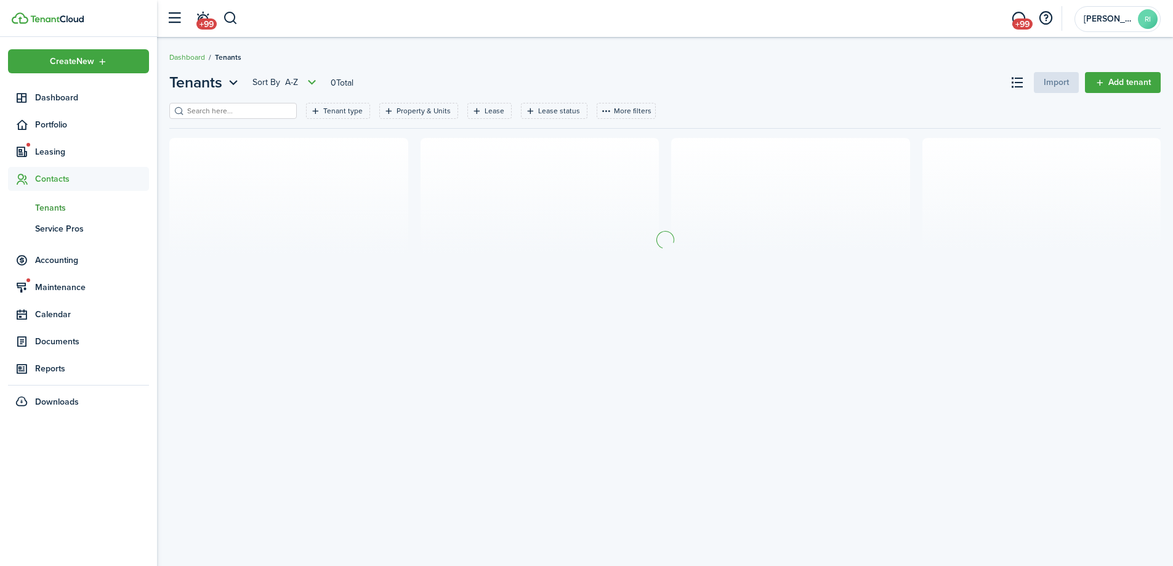
click at [236, 108] on input "search" at bounding box center [238, 111] width 108 height 12
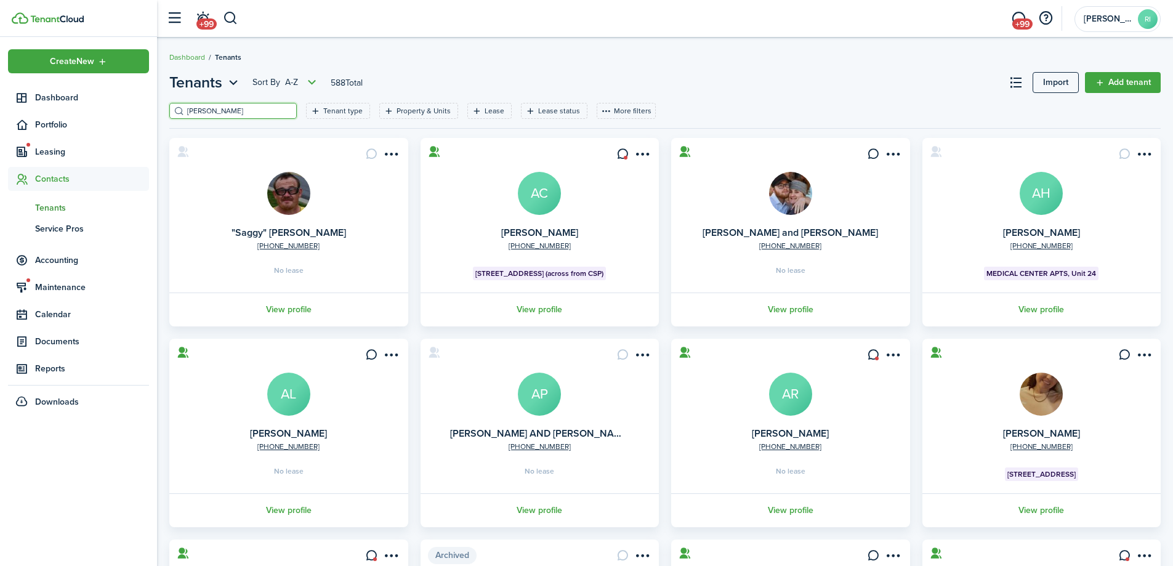
type input "[PERSON_NAME]"
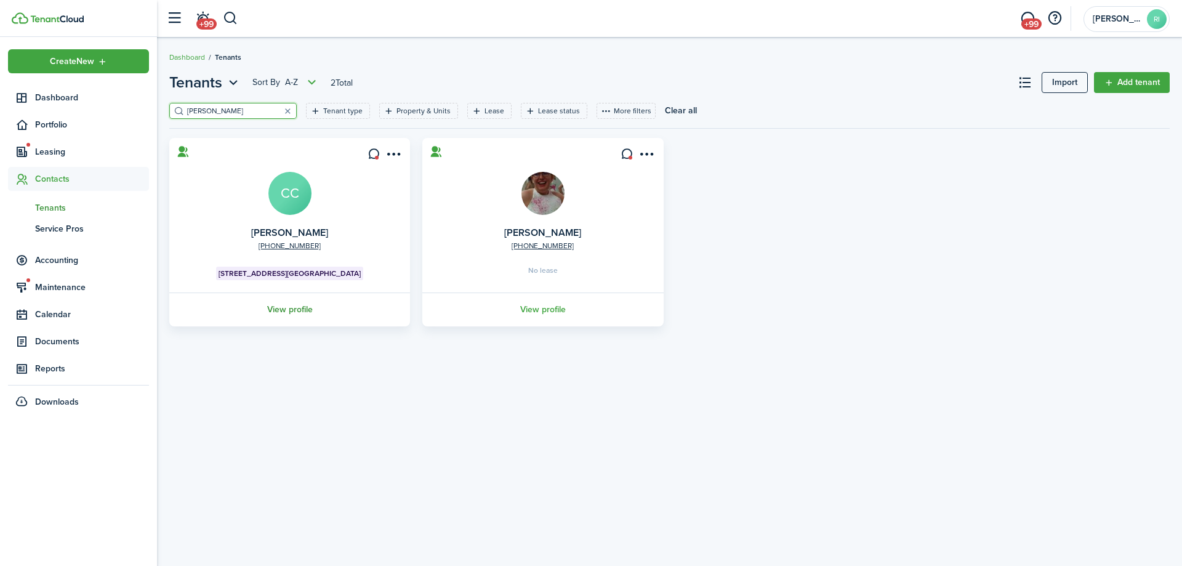
click at [299, 309] on link "View profile" at bounding box center [290, 310] width 244 height 34
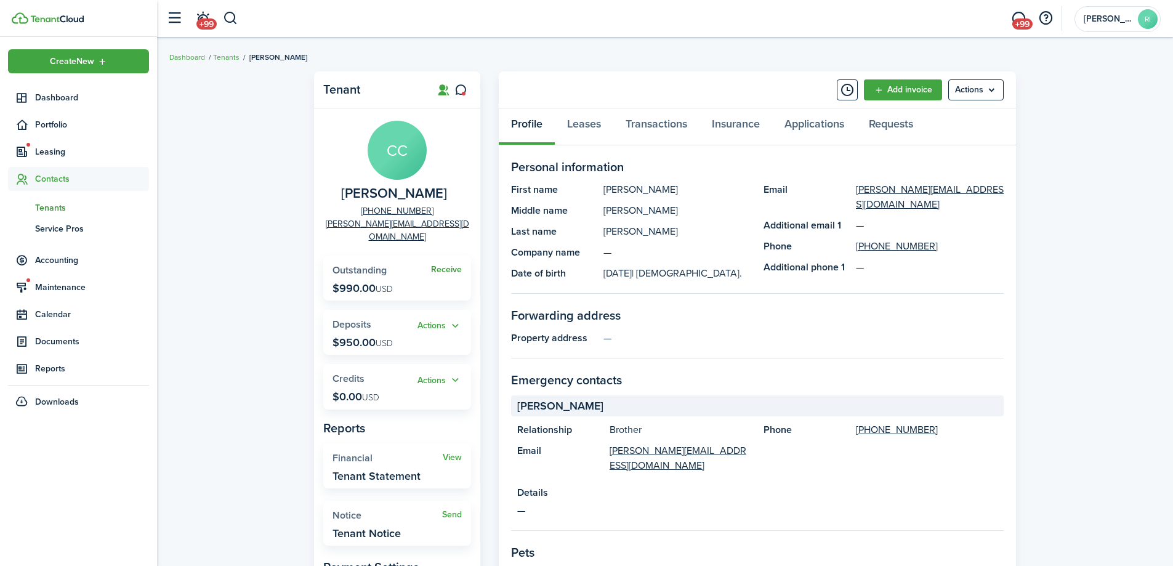
click at [437, 265] on link "Receive" at bounding box center [446, 270] width 31 height 10
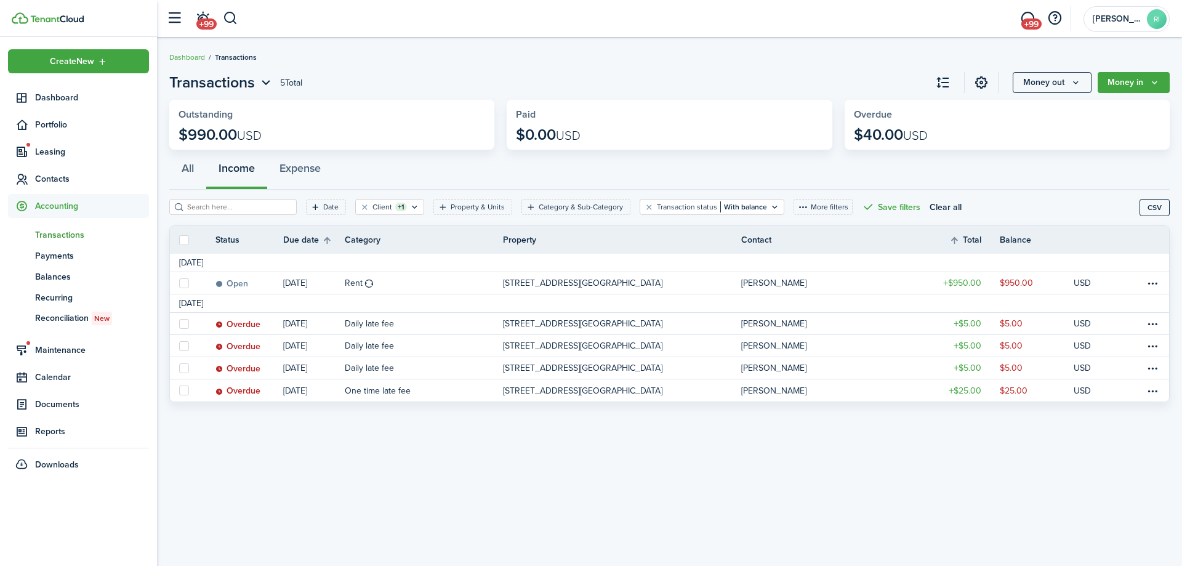
click at [353, 429] on div "Transactions 5 Total Money out Money in Outstanding $990.00 USD Paid $0.00 USD …" at bounding box center [669, 301] width 1025 height 473
